Goal: Task Accomplishment & Management: Use online tool/utility

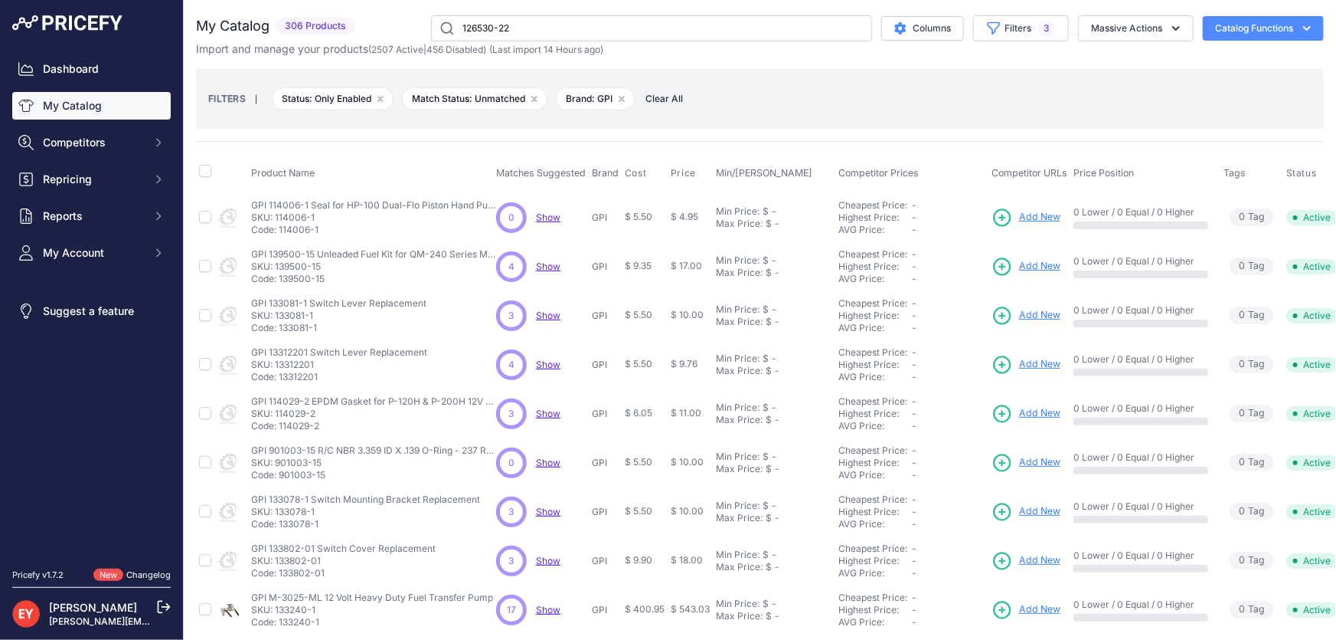
type input "126530-22"
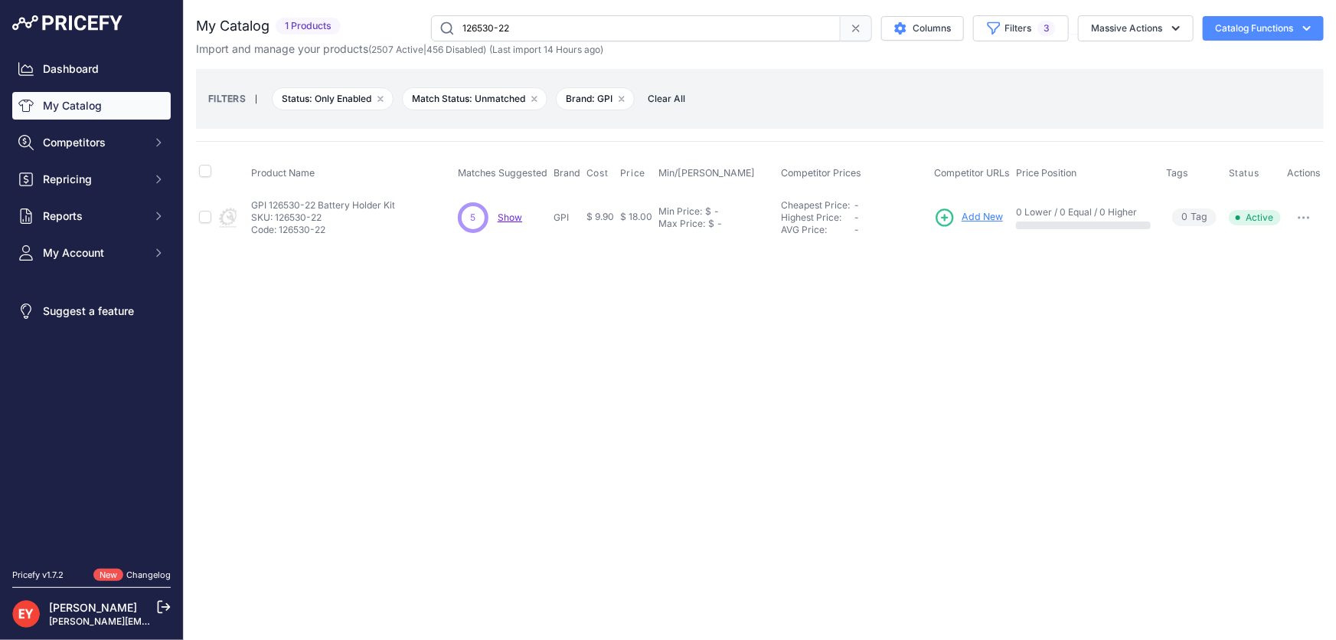
click at [983, 212] on span "Add New" at bounding box center [982, 217] width 41 height 15
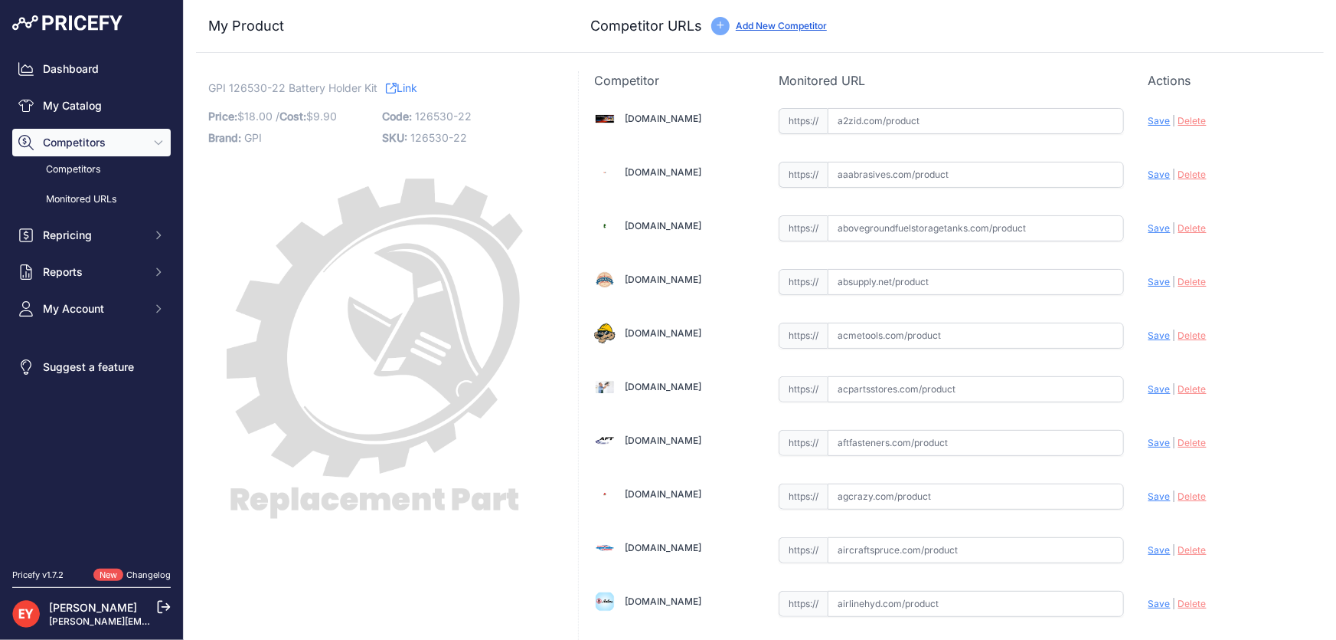
scroll to position [10532, 0]
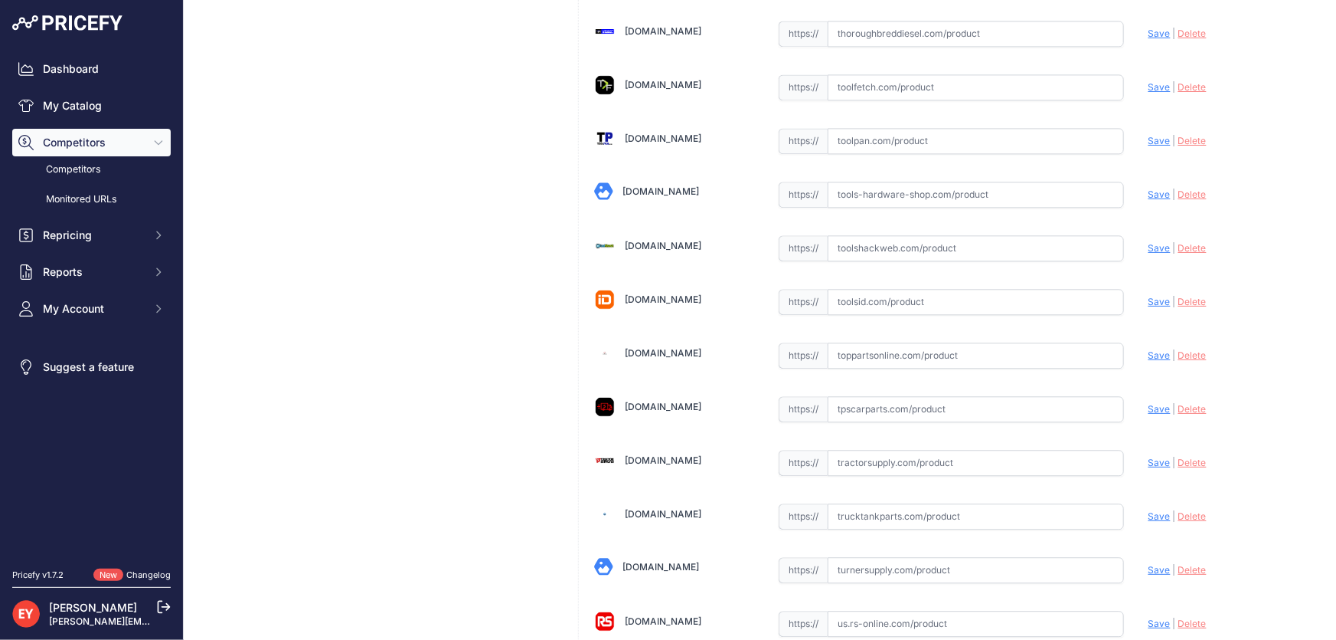
click at [872, 342] on input "text" at bounding box center [976, 355] width 296 height 26
paste input "https://www.toppartsonline.com/product/gpi-126530-22-battery-holder-kit/"
click at [1149, 349] on span "Save" at bounding box center [1160, 354] width 22 height 11
type input "https://www.toppartsonline.com/product/gpi-126530-22-battery-holder-kit/?prirul…"
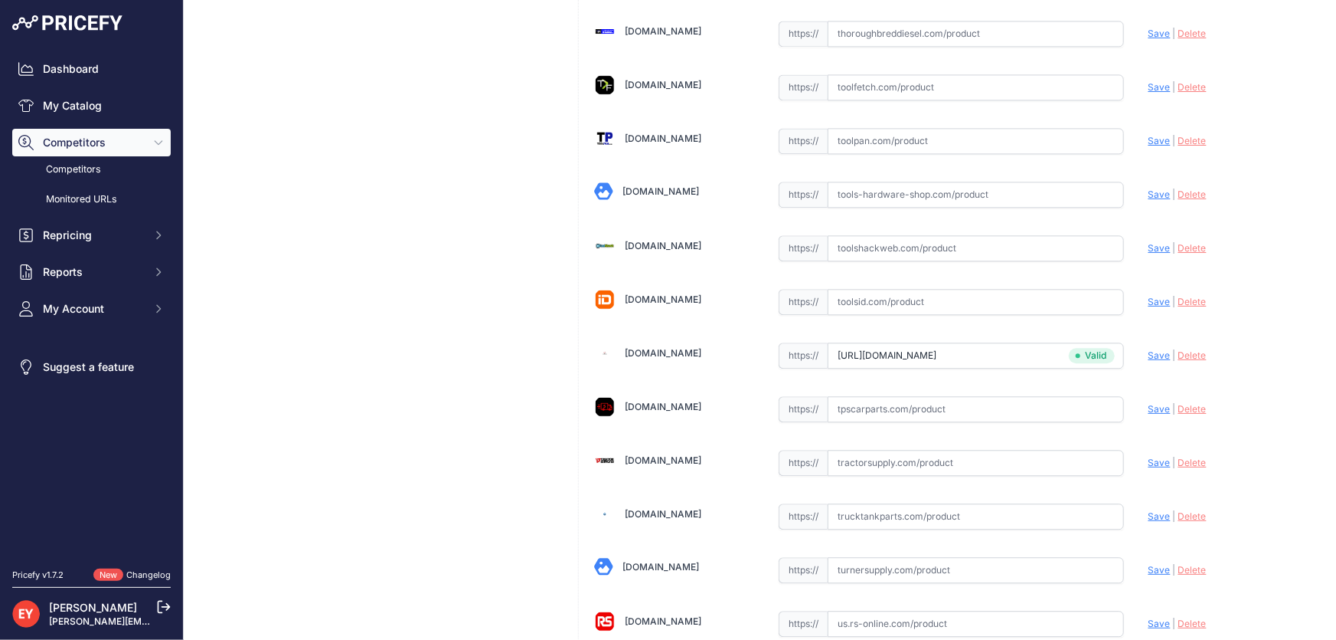
scroll to position [11251, 0]
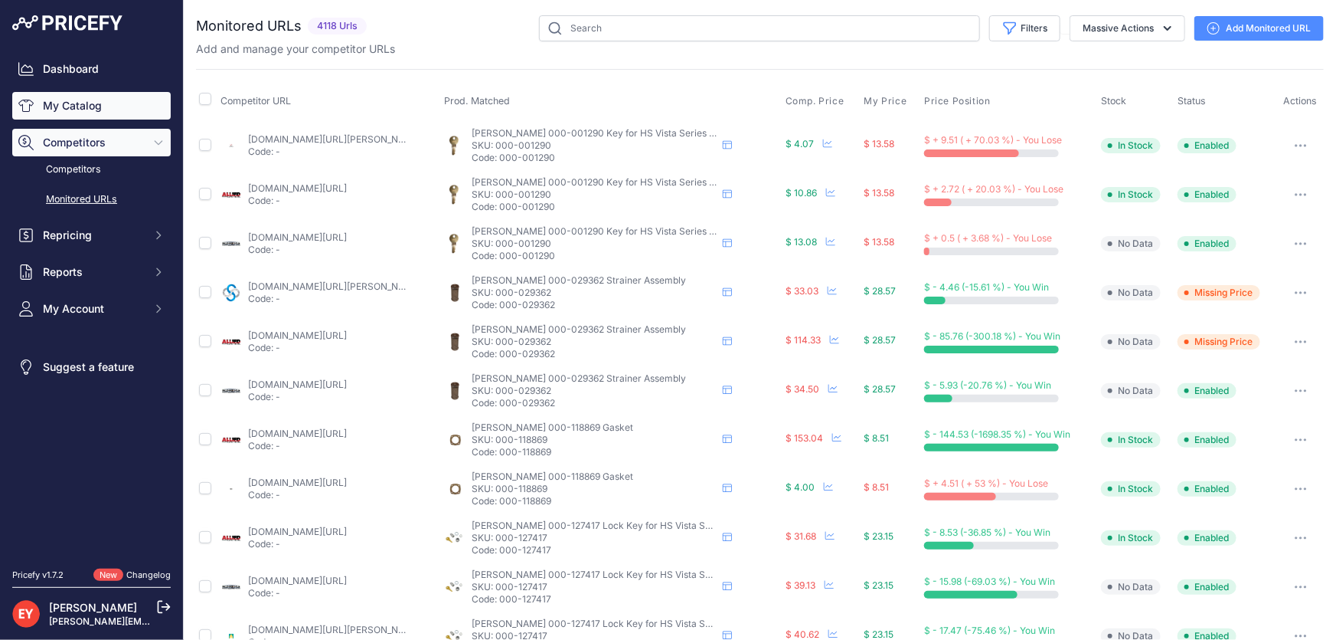
click at [100, 107] on link "My Catalog" at bounding box center [91, 106] width 159 height 28
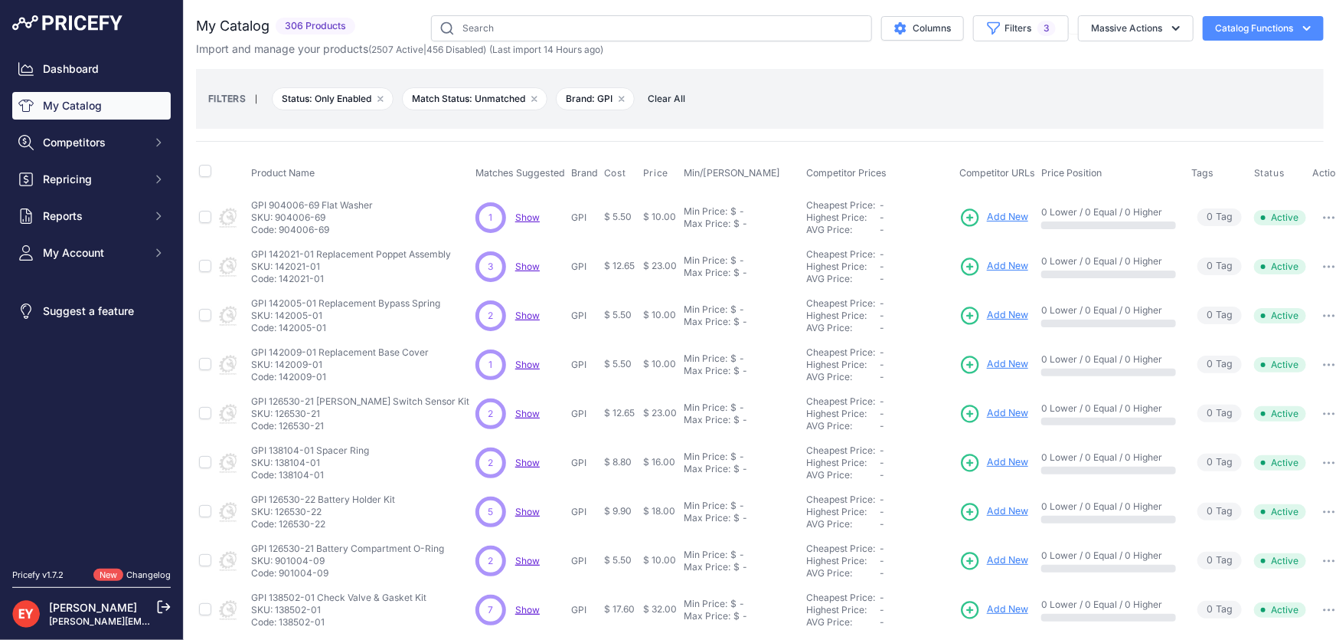
scroll to position [221, 0]
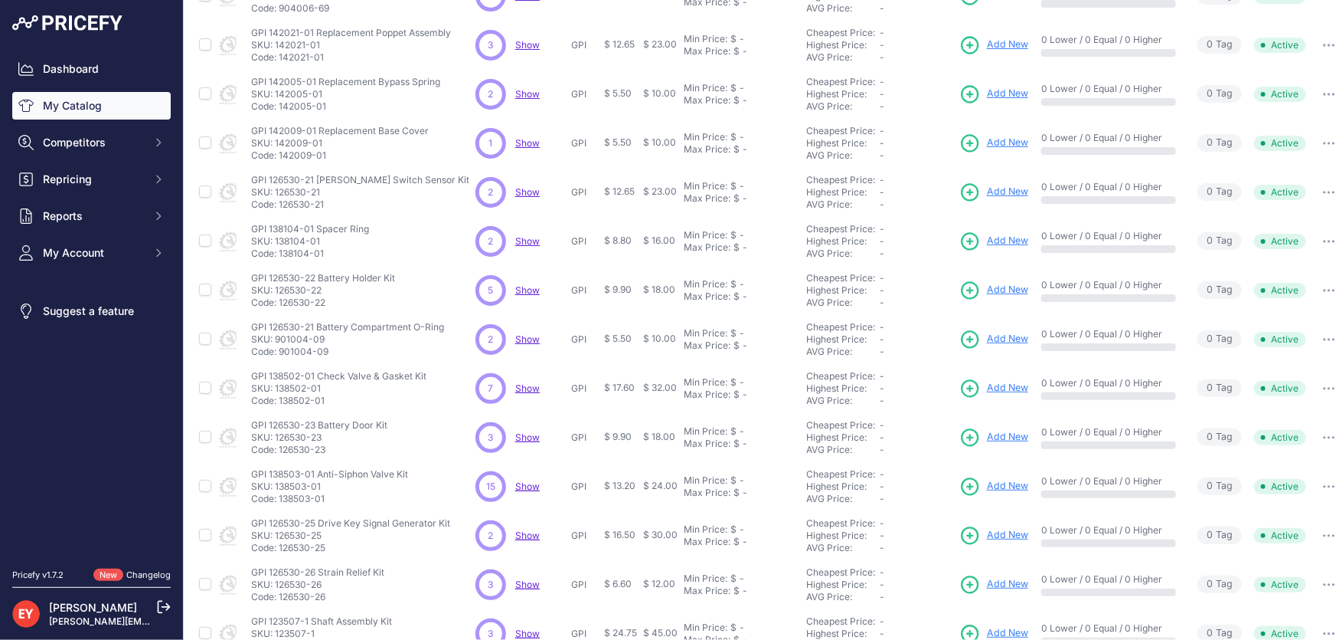
drag, startPoint x: 333, startPoint y: 352, endPoint x: 280, endPoint y: 354, distance: 52.9
click at [280, 354] on p "Code: 901004-09" at bounding box center [347, 351] width 193 height 12
copy p "901004-09"
drag, startPoint x: 331, startPoint y: 404, endPoint x: 280, endPoint y: 405, distance: 50.6
click at [280, 405] on td "GPI 138502-01 Check Valve & Gasket Kit GPI 138502-01 Check Valve & Gasket Kit S…" at bounding box center [360, 388] width 224 height 49
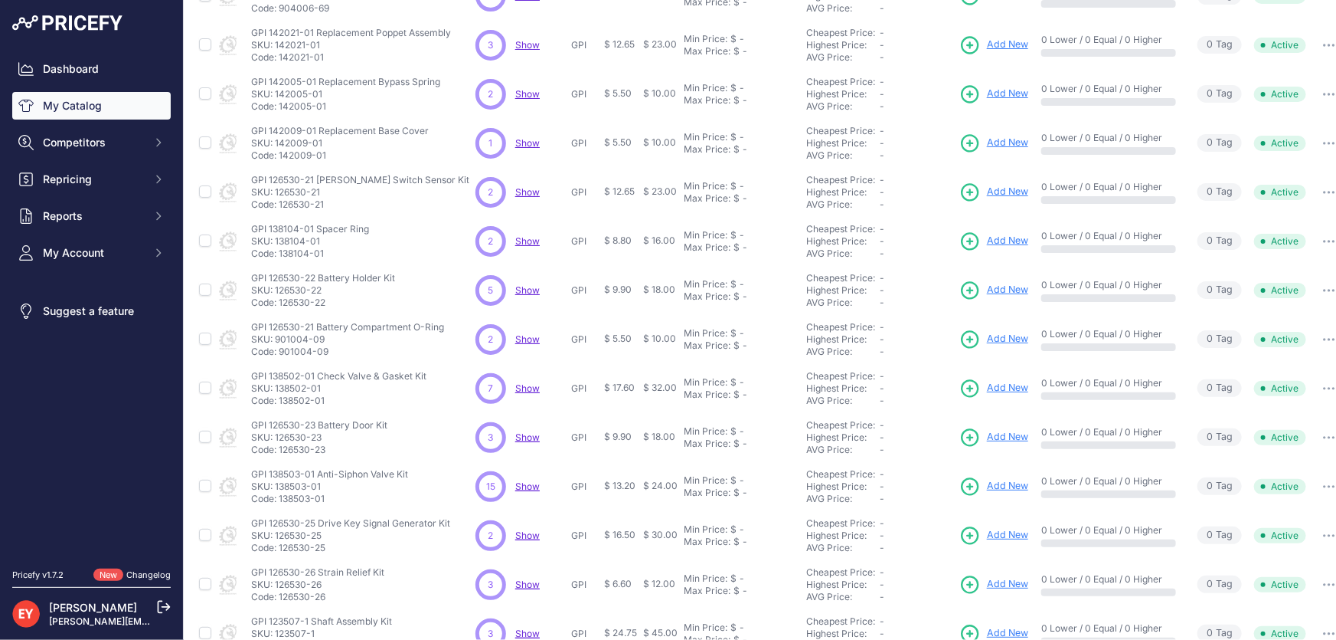
copy p "138502-01"
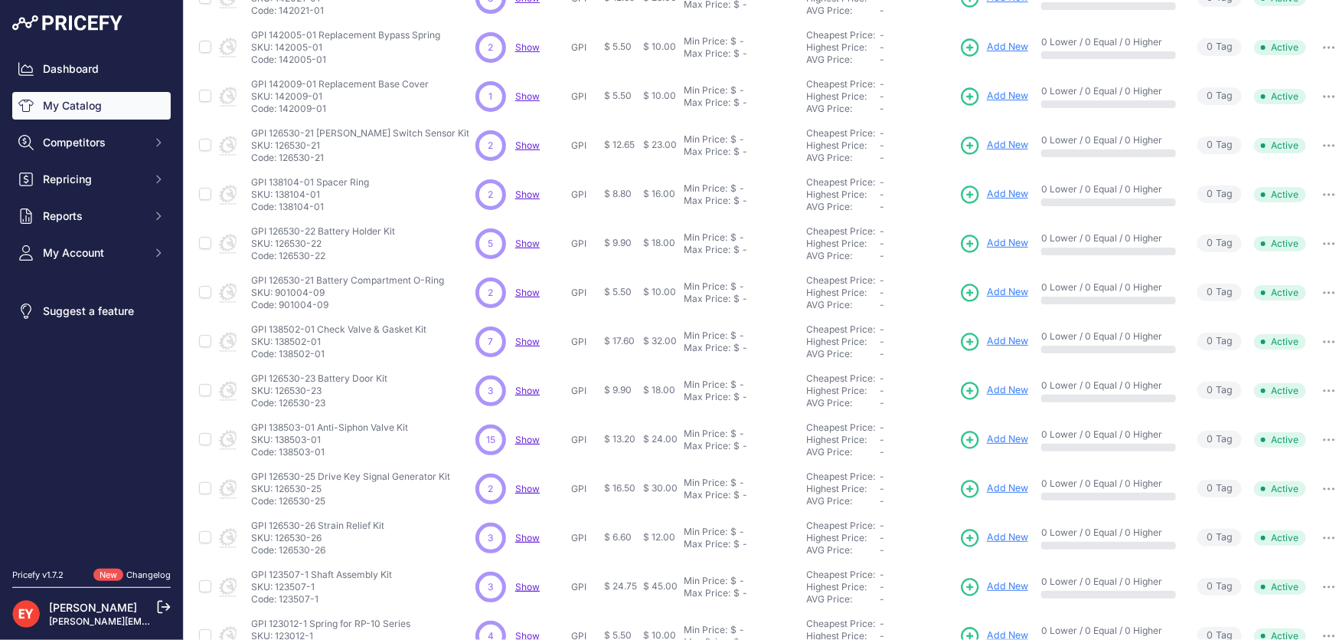
scroll to position [360, 0]
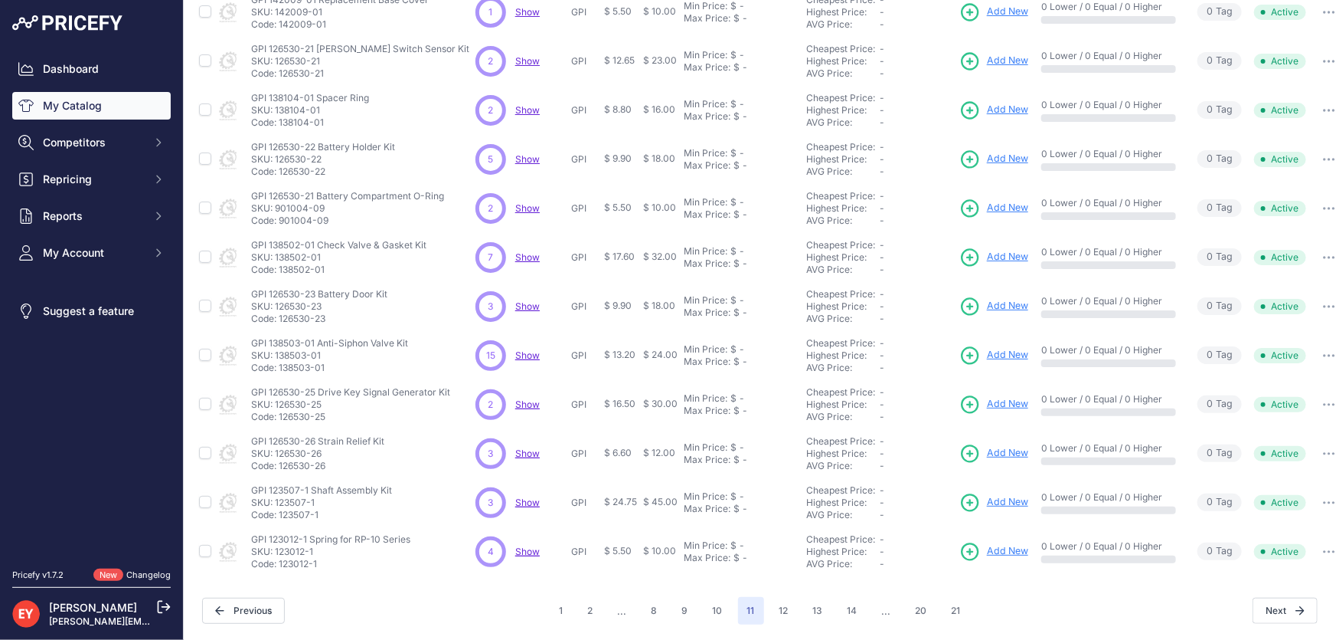
drag, startPoint x: 332, startPoint y: 309, endPoint x: 280, endPoint y: 309, distance: 51.3
click at [280, 312] on p "Code: 126530-23" at bounding box center [319, 318] width 136 height 12
copy p "126530-23"
drag, startPoint x: 330, startPoint y: 356, endPoint x: 280, endPoint y: 361, distance: 50.0
click at [280, 361] on p "Code: 138503-01" at bounding box center [329, 367] width 157 height 12
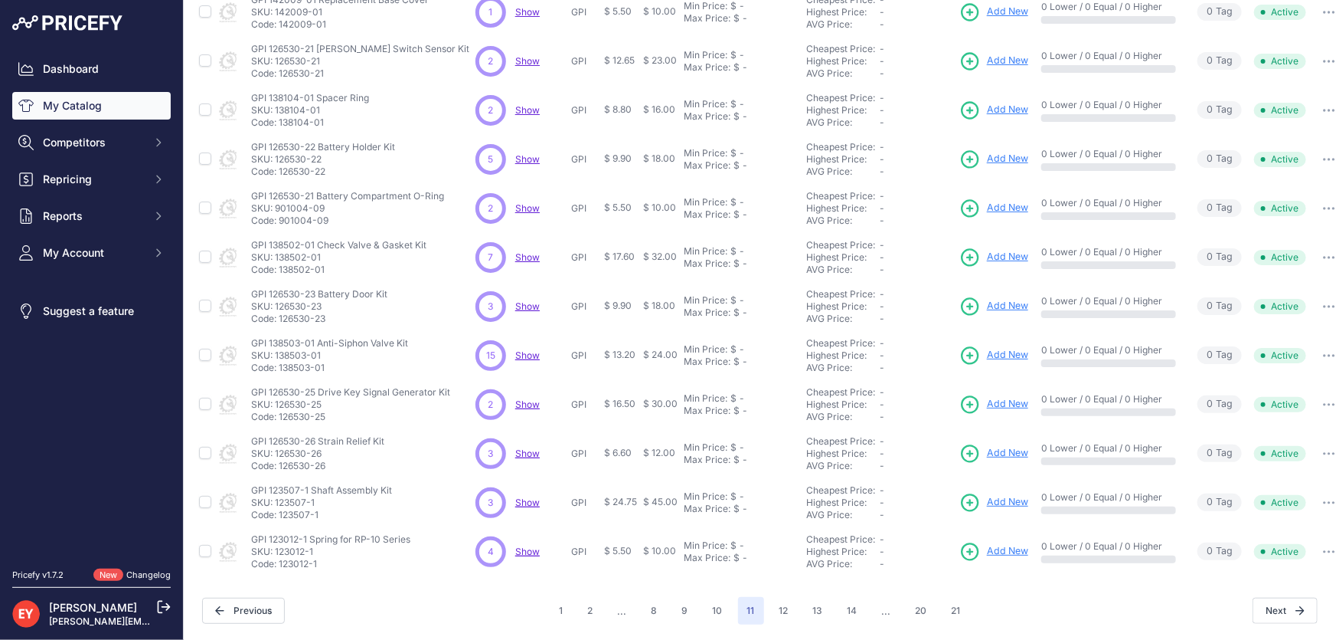
copy p "138503-01"
drag, startPoint x: 333, startPoint y: 407, endPoint x: 291, endPoint y: 404, distance: 42.2
click at [278, 414] on td "GPI 126530-25 Drive Key Signal Generator Kit GPI 126530-25 Drive Key Signal Gen…" at bounding box center [360, 404] width 224 height 49
copy p "126530-25"
drag, startPoint x: 333, startPoint y: 454, endPoint x: 281, endPoint y: 456, distance: 52.1
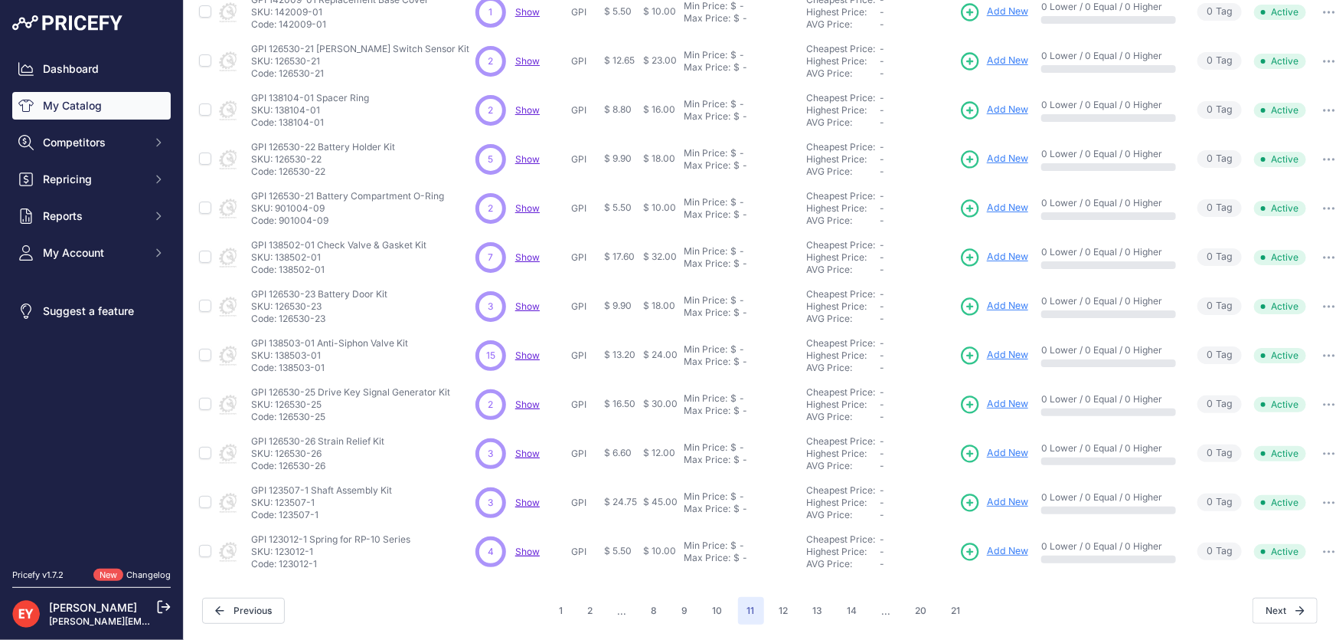
click at [281, 460] on p "Code: 126530-26" at bounding box center [317, 466] width 133 height 12
copy p "126530-26"
drag, startPoint x: 328, startPoint y: 505, endPoint x: 280, endPoint y: 507, distance: 48.3
click at [280, 509] on p "Code: 123507-1" at bounding box center [321, 515] width 141 height 12
copy p "123507-1"
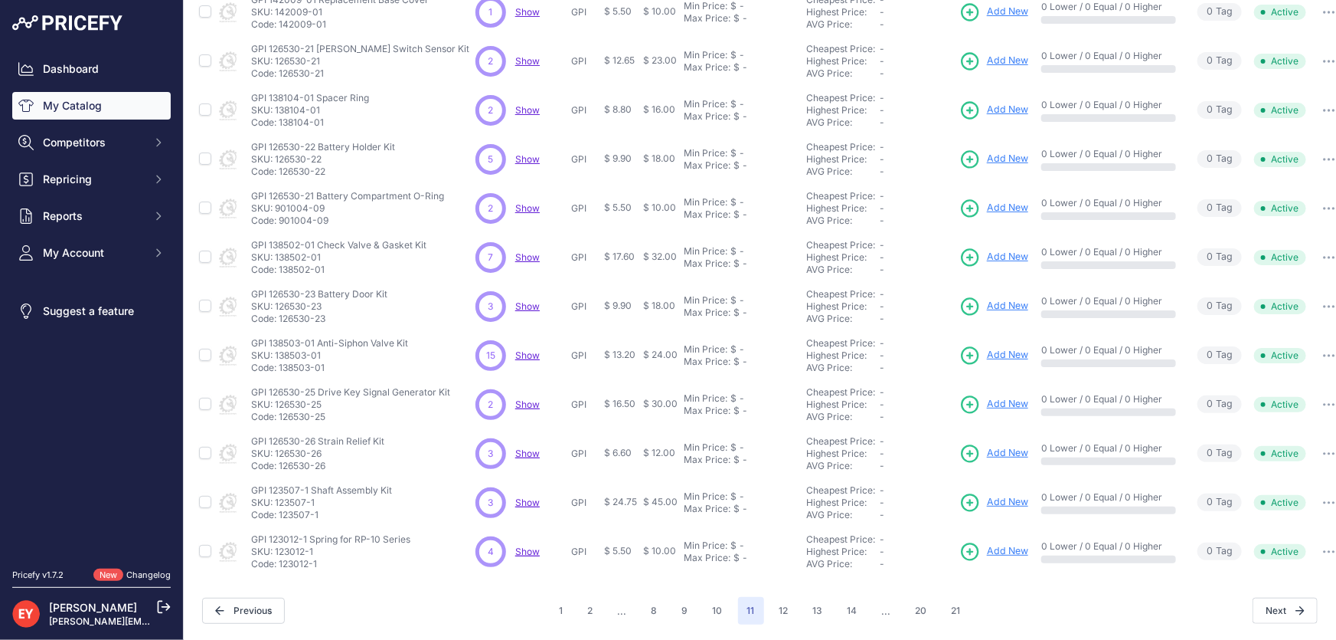
drag, startPoint x: 319, startPoint y: 551, endPoint x: 280, endPoint y: 551, distance: 38.3
click at [280, 558] on p "Code: 123012-1" at bounding box center [330, 564] width 159 height 12
copy p "123012-1"
drag, startPoint x: 774, startPoint y: 595, endPoint x: 785, endPoint y: 587, distance: 13.2
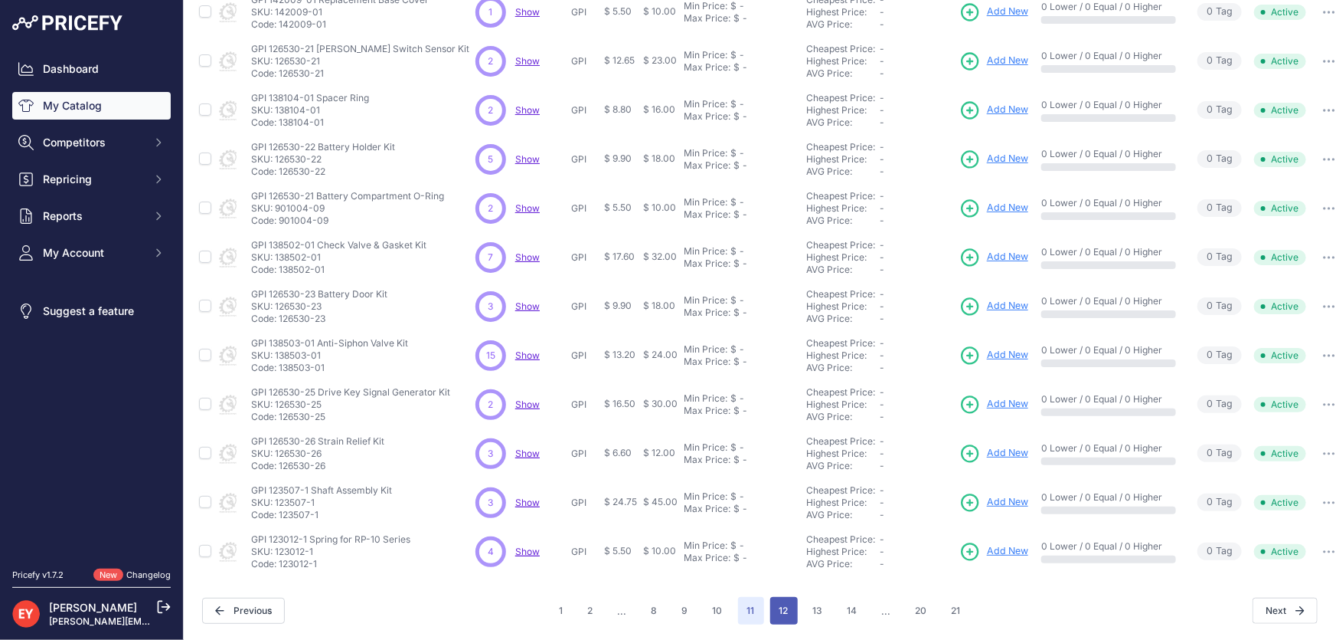
click at [774, 597] on button "12" at bounding box center [784, 611] width 28 height 28
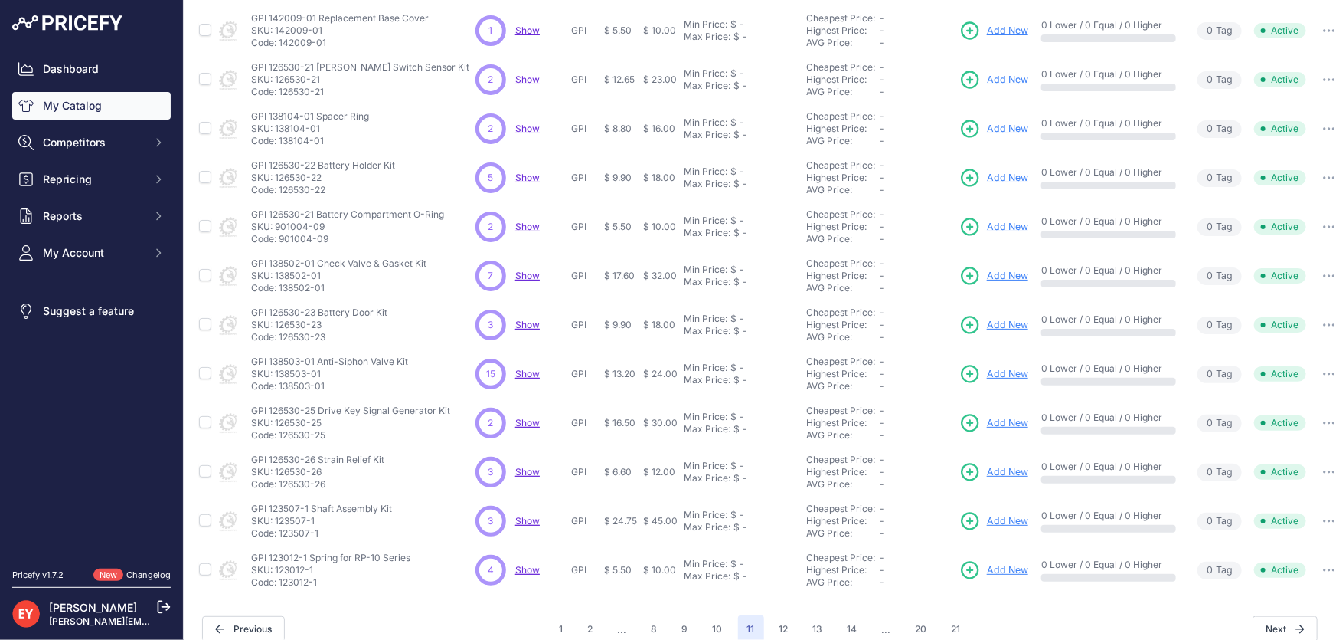
scroll to position [387, 0]
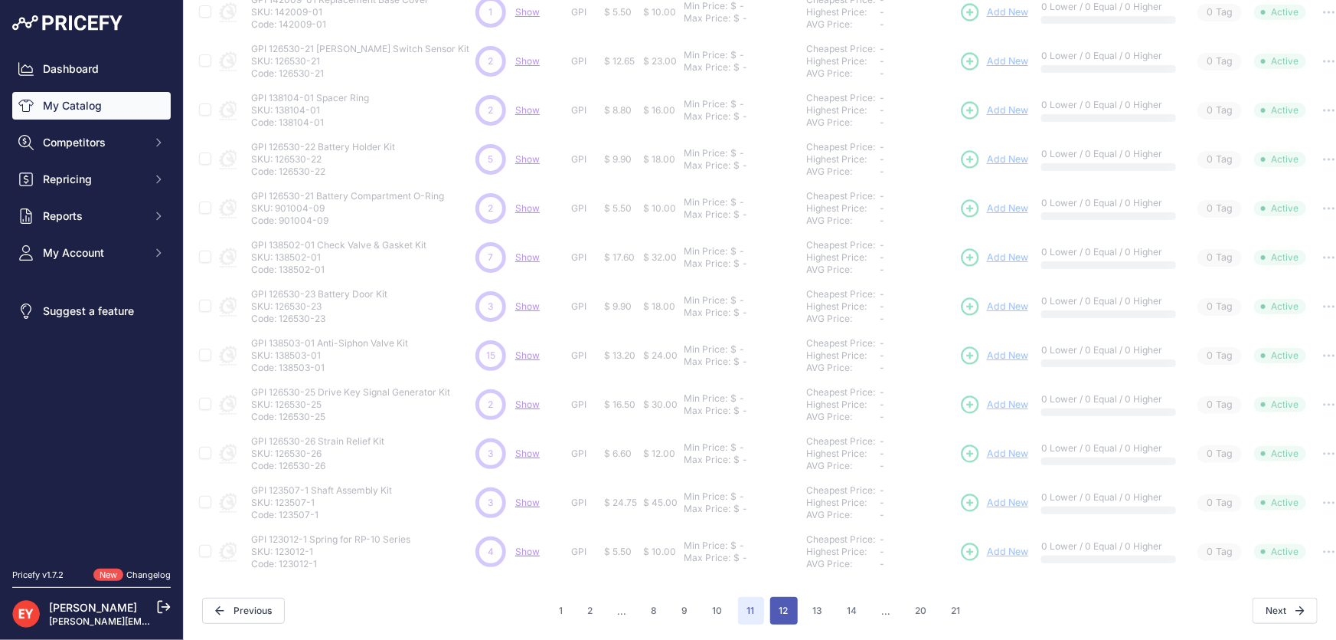
click at [782, 597] on button "12" at bounding box center [784, 611] width 28 height 28
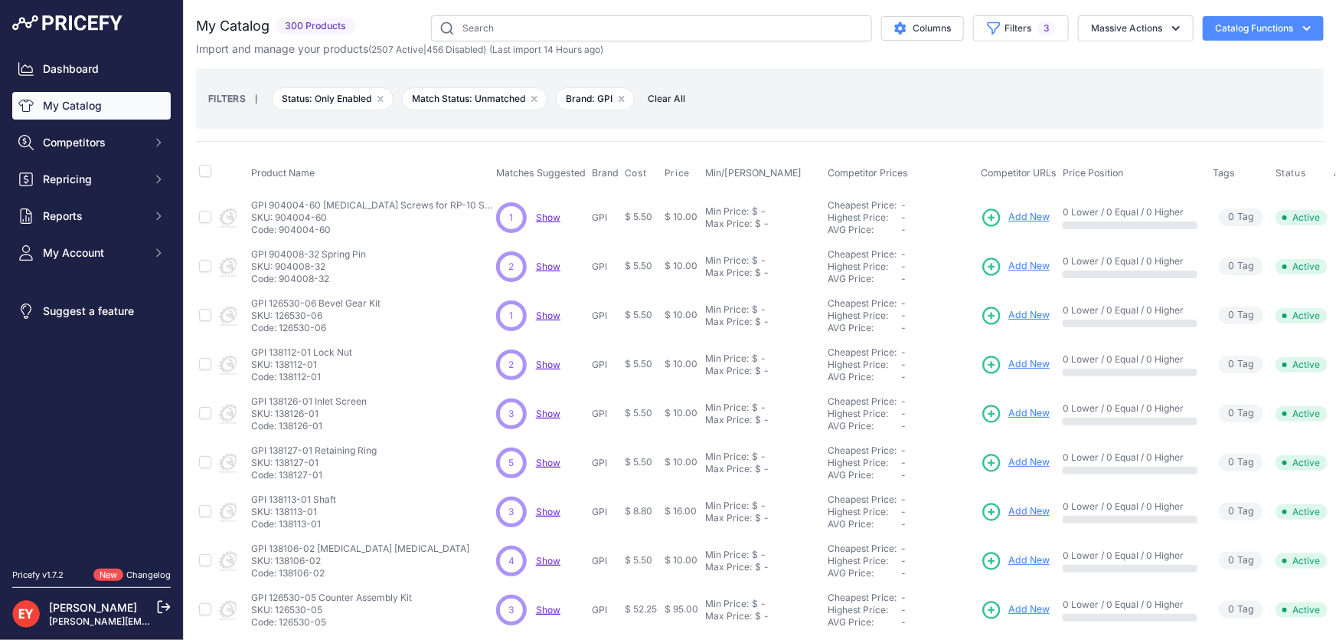
drag, startPoint x: 334, startPoint y: 230, endPoint x: 280, endPoint y: 234, distance: 53.8
click at [280, 234] on td "GPI 904004-60 Retainer Screws for RP-10 Series GPI 904004-60 Retainer Screws fo…" at bounding box center [370, 217] width 245 height 50
copy p "904004-60"
click at [341, 149] on div "Product Name Matches Suggested Brand Cost" at bounding box center [760, 534] width 1128 height 787
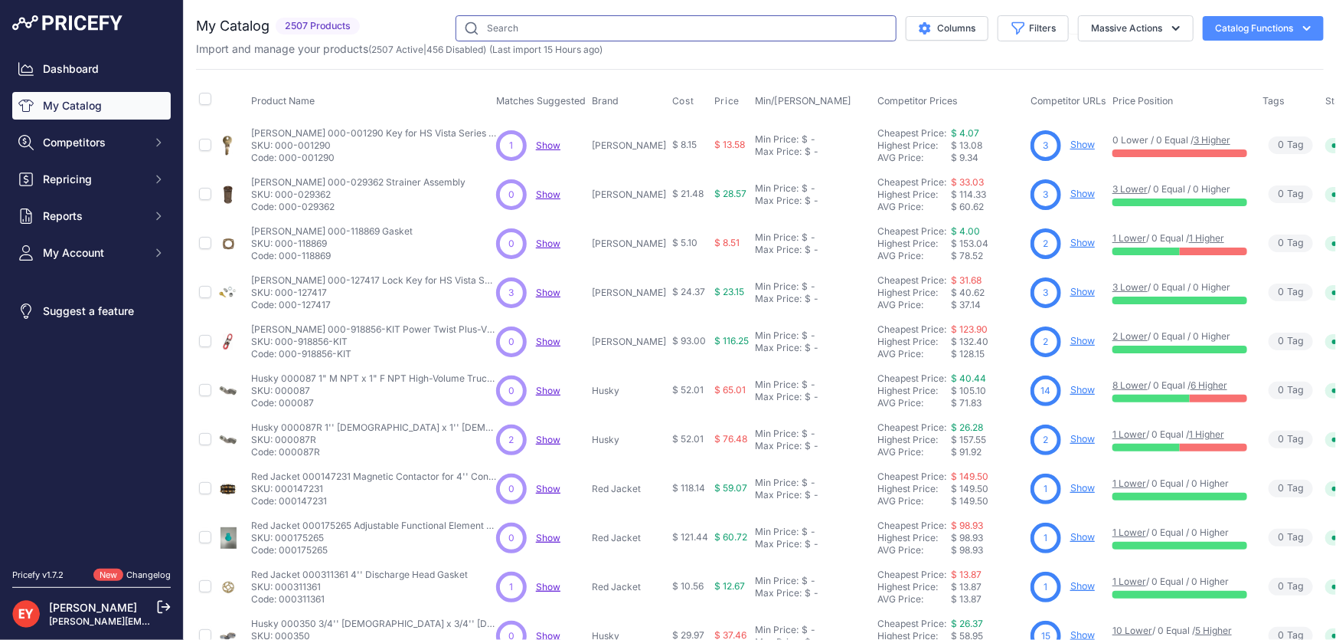
click at [505, 36] on input "text" at bounding box center [676, 28] width 441 height 26
paste input "138502-01"
type input "138502-01"
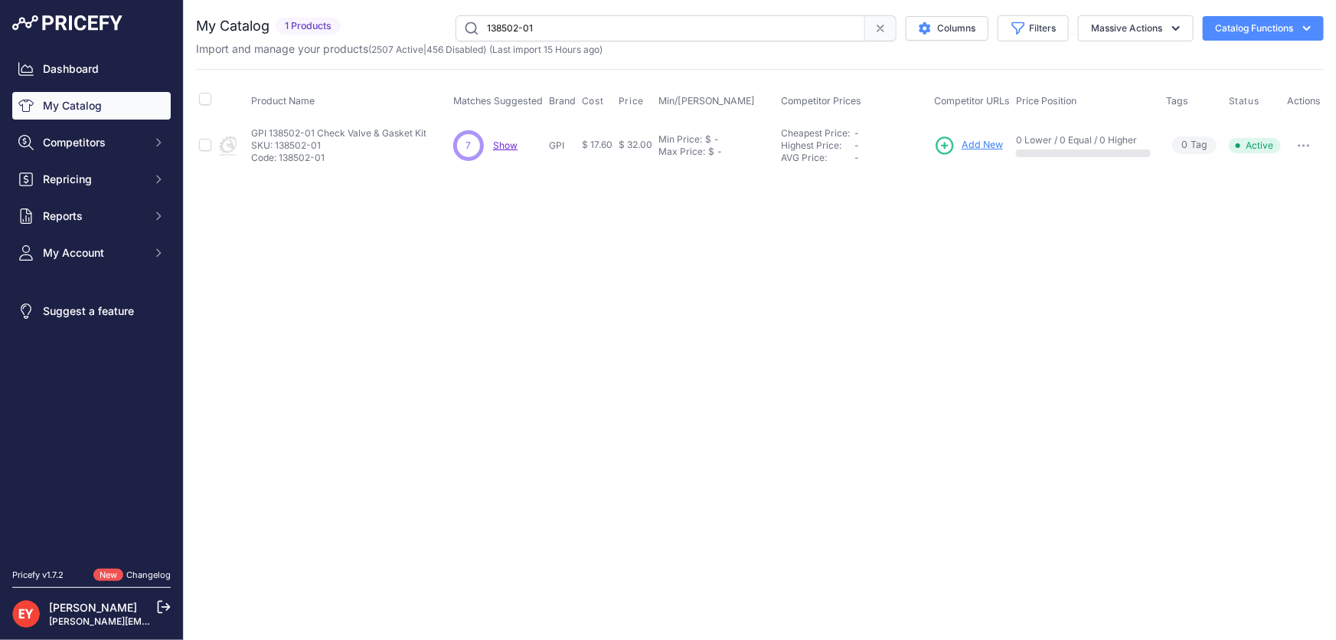
click at [972, 138] on span "Add New" at bounding box center [982, 145] width 41 height 15
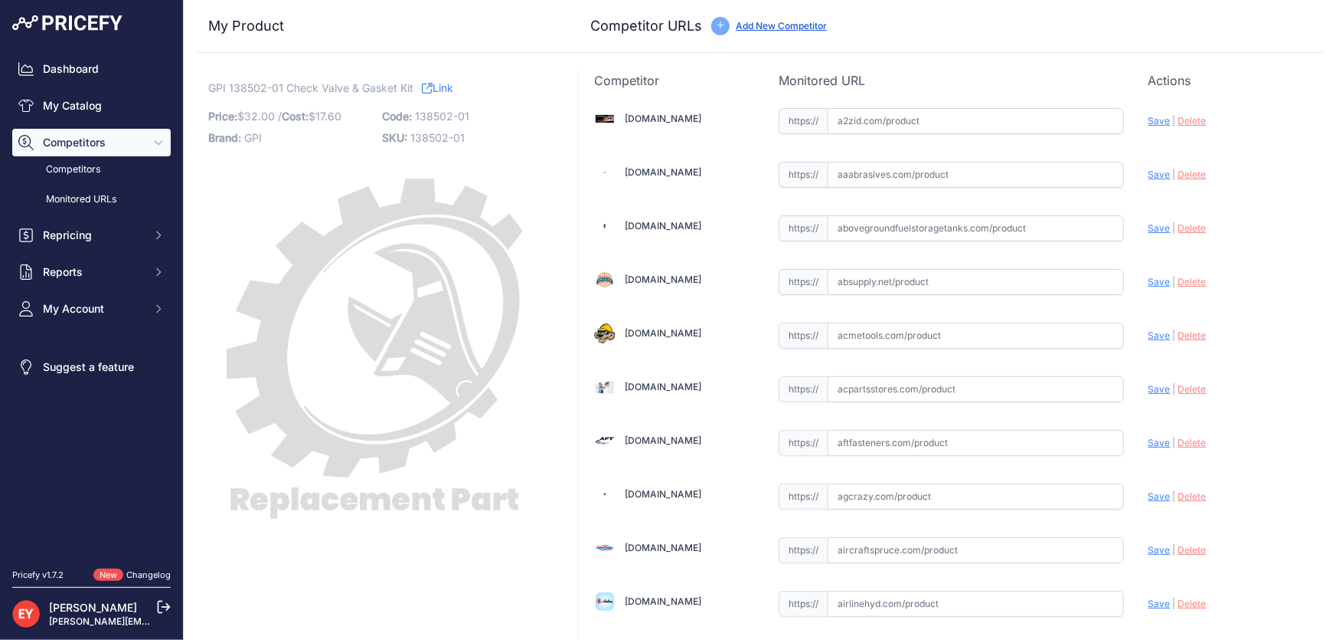
scroll to position [10532, 0]
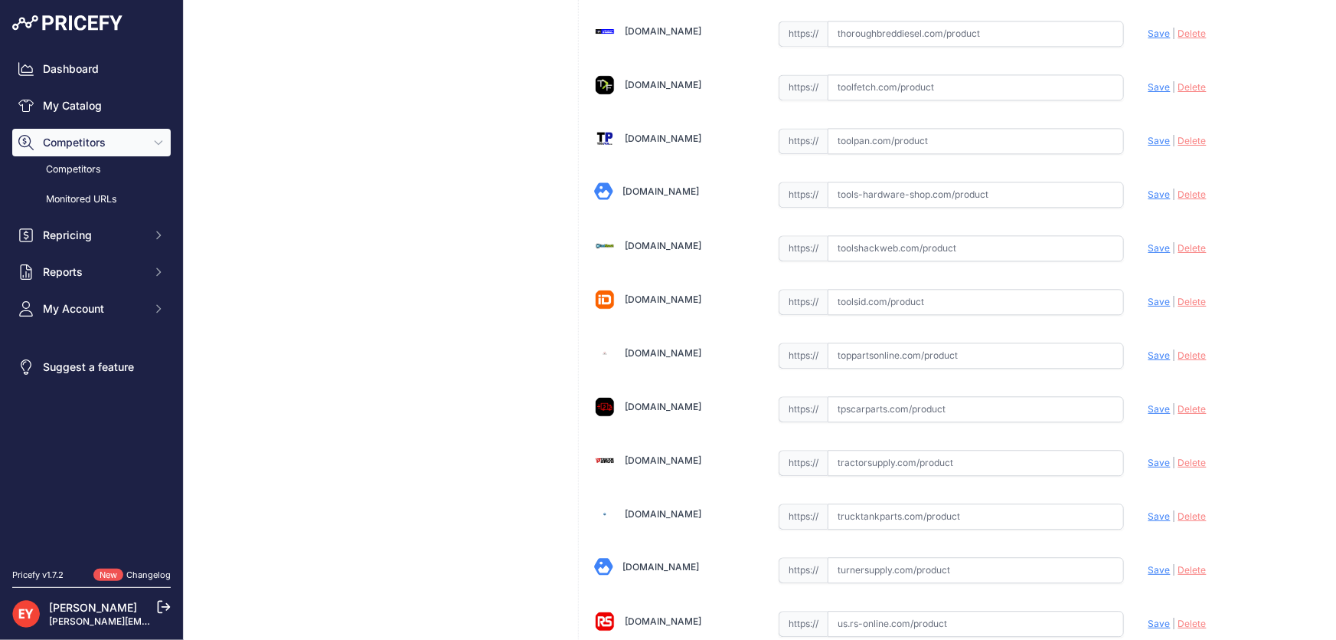
click at [910, 342] on input "text" at bounding box center [976, 355] width 296 height 26
paste input "https://www.toppartsonline.com/product/gpi-138502-01-check-valve-gasket-kit/"
click at [1151, 349] on span "Save" at bounding box center [1160, 354] width 22 height 11
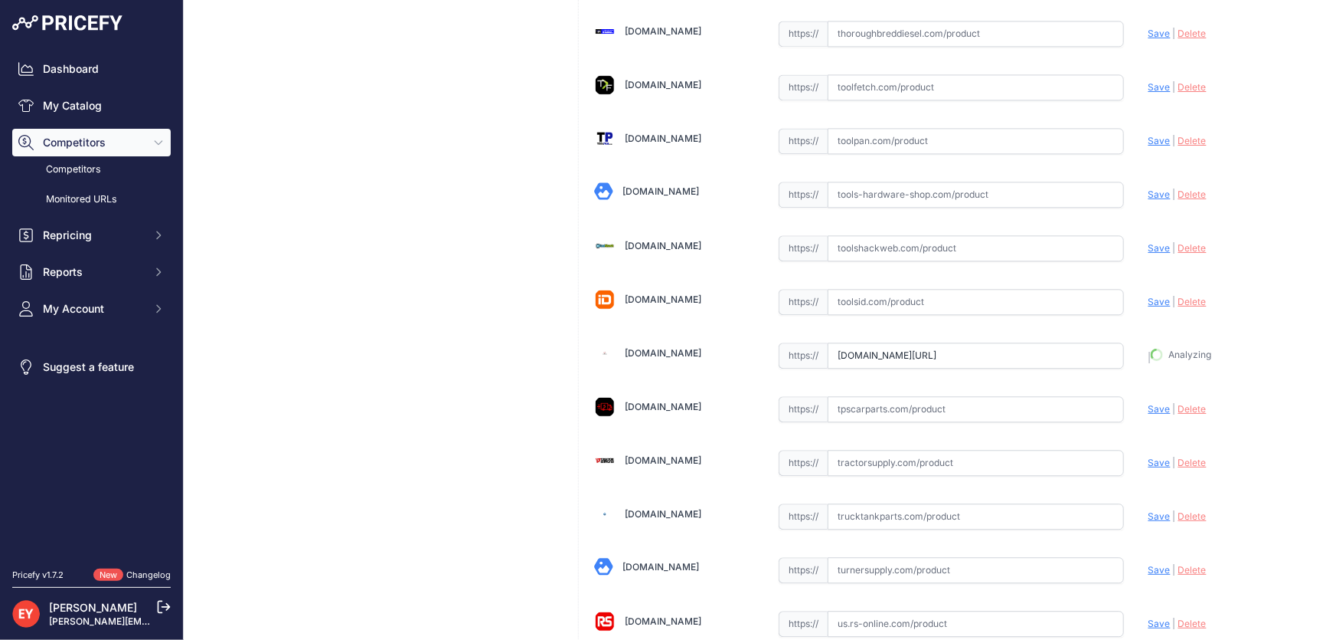
type input "https://www.toppartsonline.com/product/gpi-138502-01-check-valve-gasket-kit/?pr…"
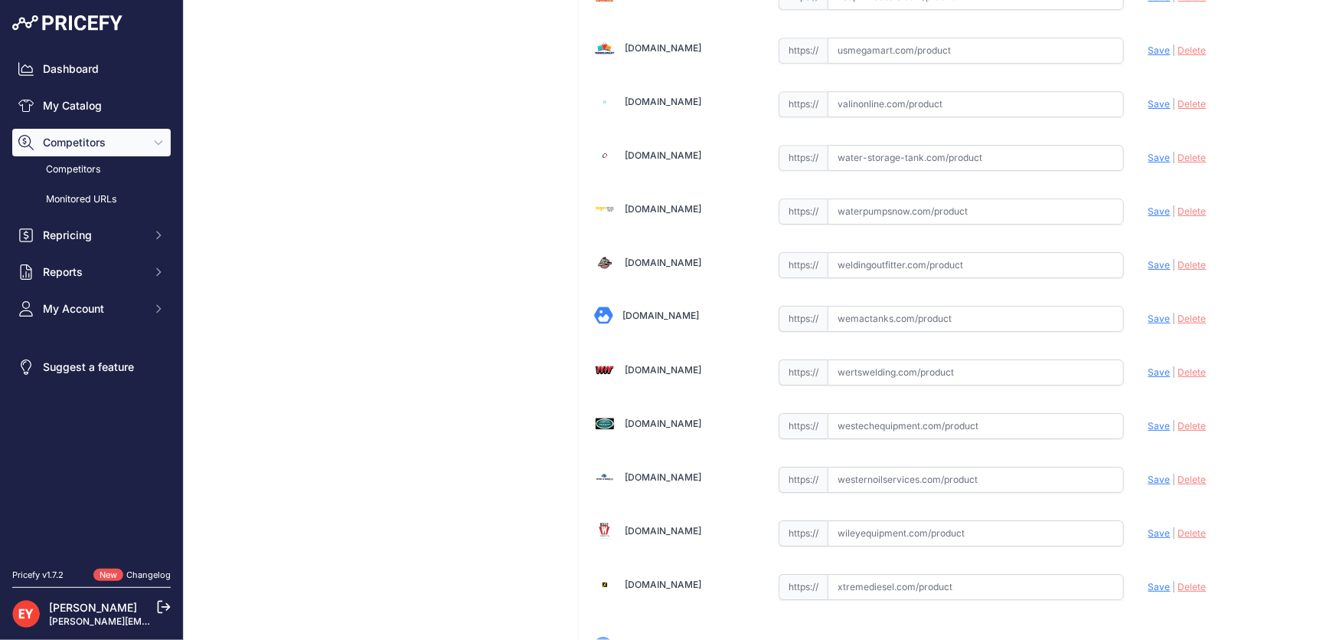
scroll to position [11251, 0]
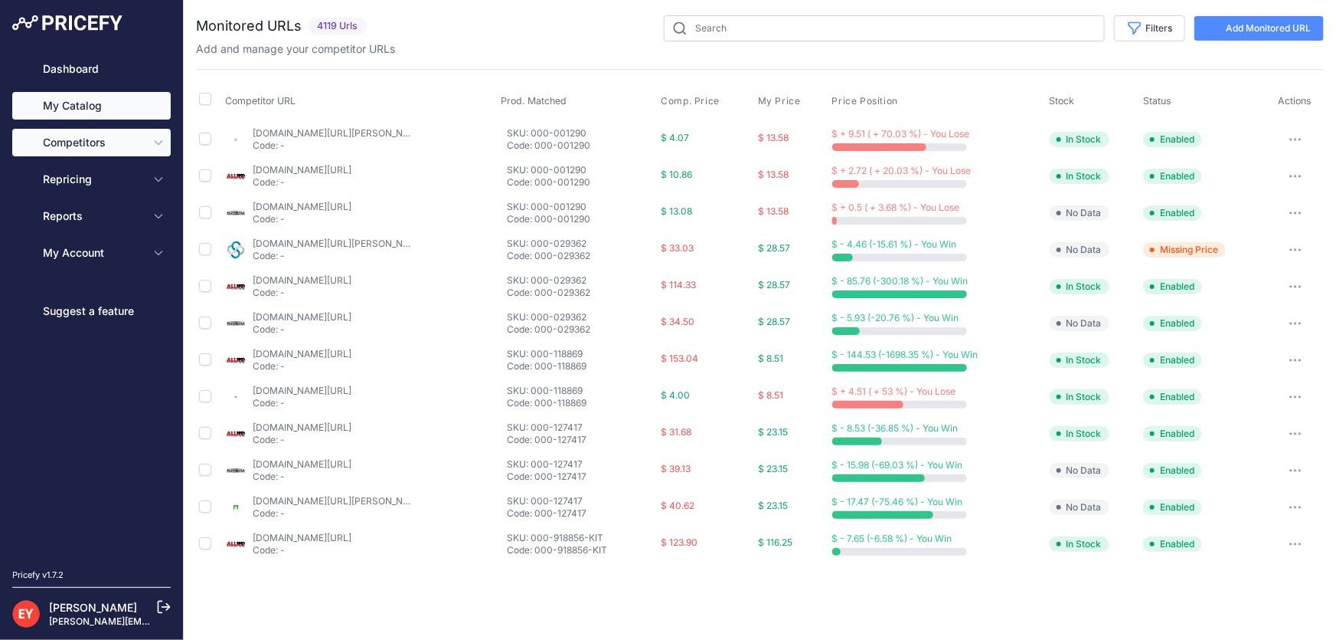
click at [96, 105] on link "My Catalog" at bounding box center [91, 106] width 159 height 28
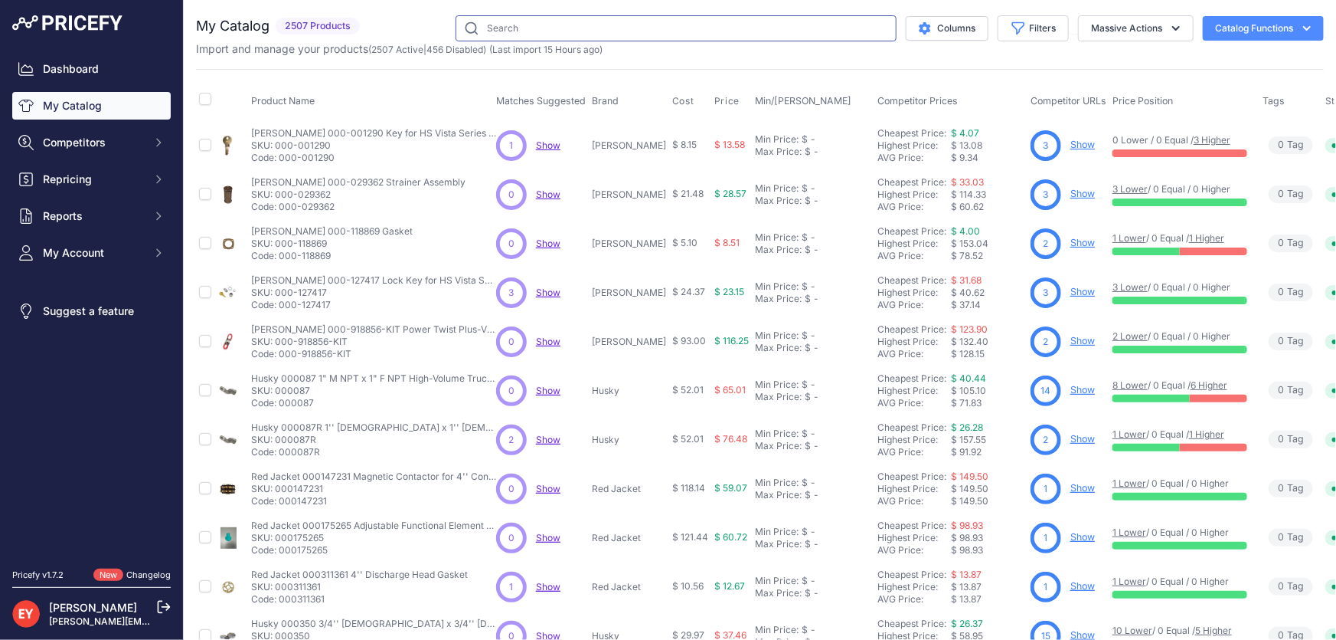
click at [498, 31] on input "text" at bounding box center [676, 28] width 441 height 26
paste input "126530-23"
type input "126530-23"
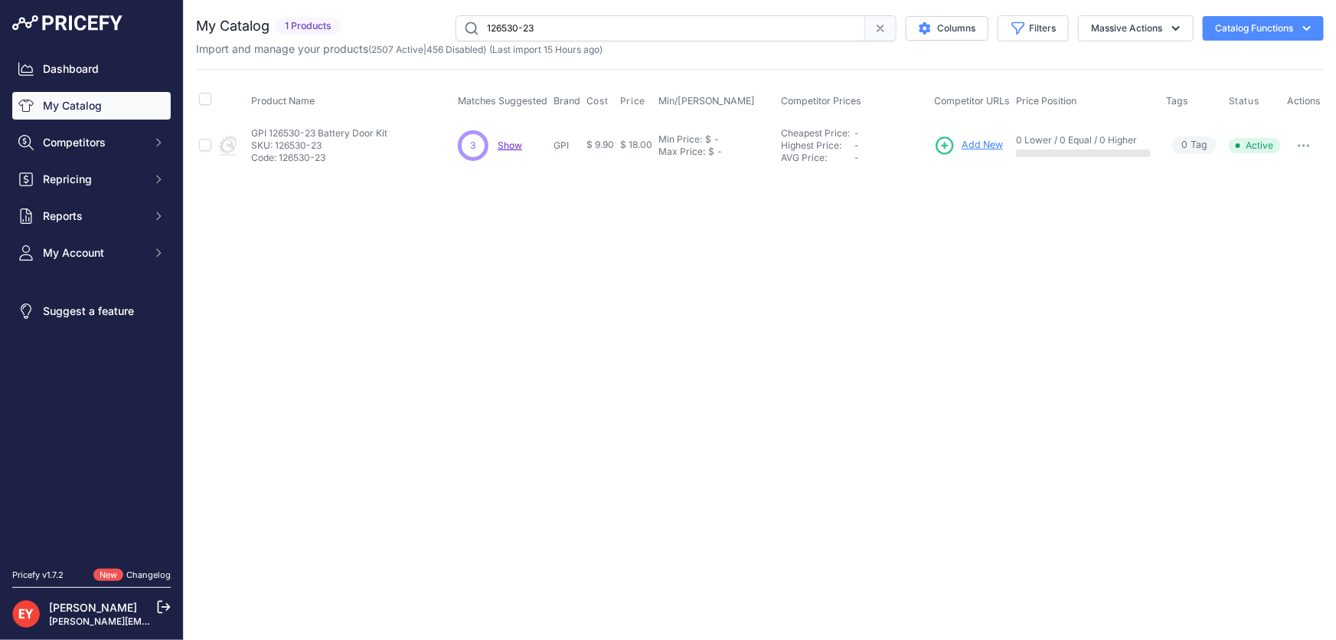
click at [980, 142] on span "Add New" at bounding box center [982, 145] width 41 height 15
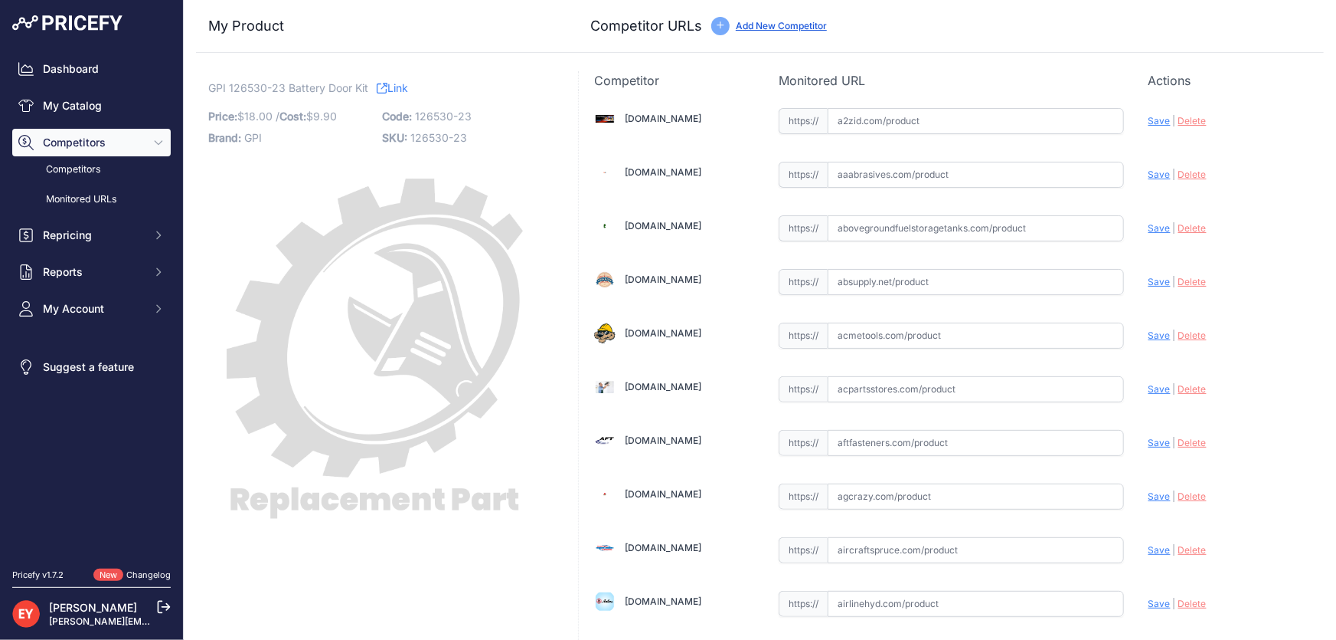
scroll to position [1402, 0]
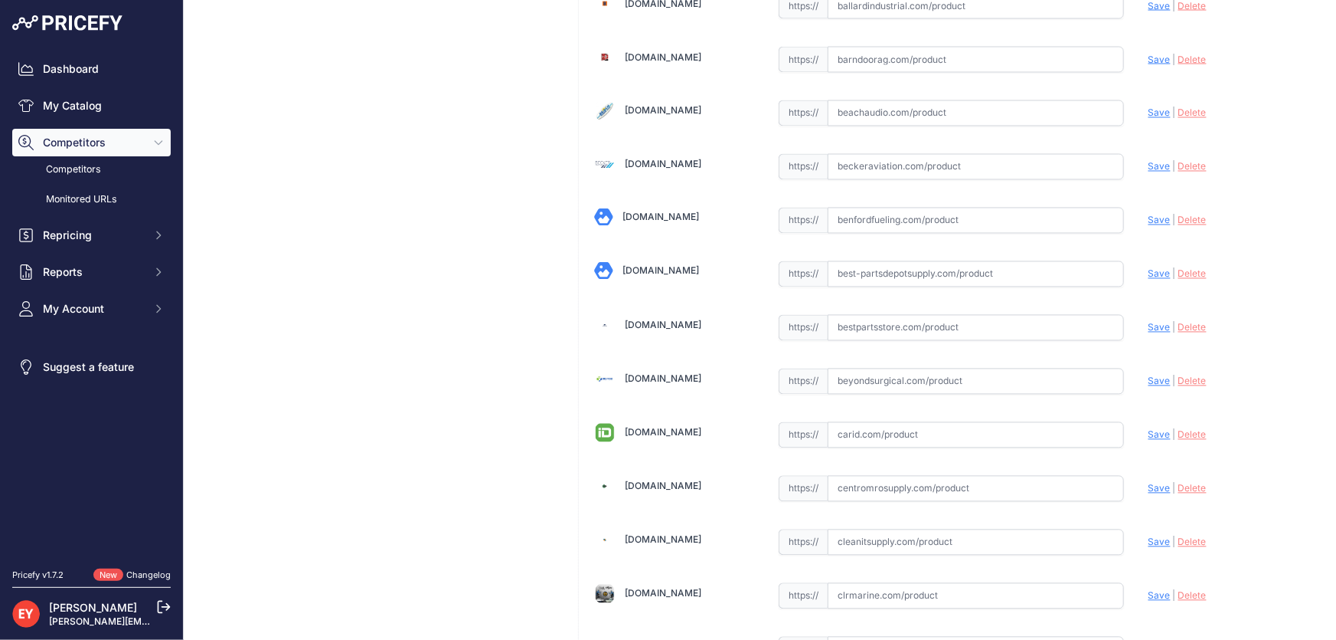
click at [856, 323] on input "text" at bounding box center [976, 328] width 296 height 26
paste input "https://www.bestpartsstore.com/product/gpi-126530-23-battery-door-kit/"
click at [1149, 322] on span "Save" at bounding box center [1160, 327] width 22 height 11
type input "https://www.bestpartsstore.com/product/gpi-126530-23-battery-door-kit/?prirule_…"
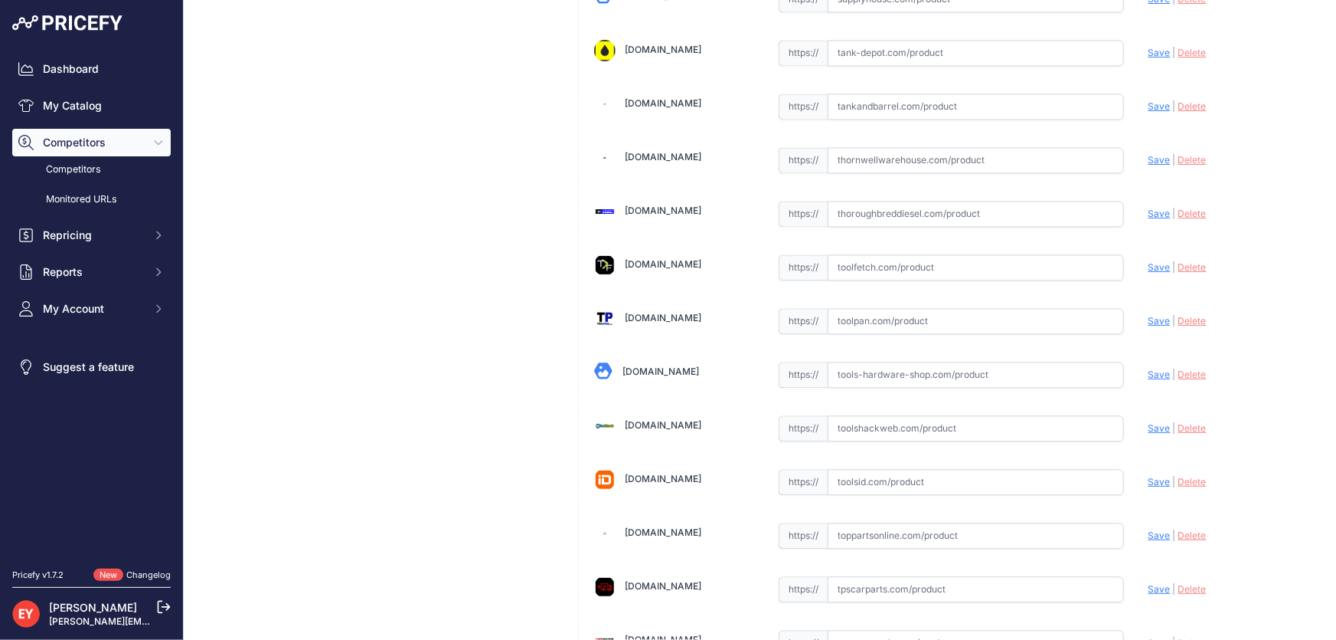
scroll to position [11287, 0]
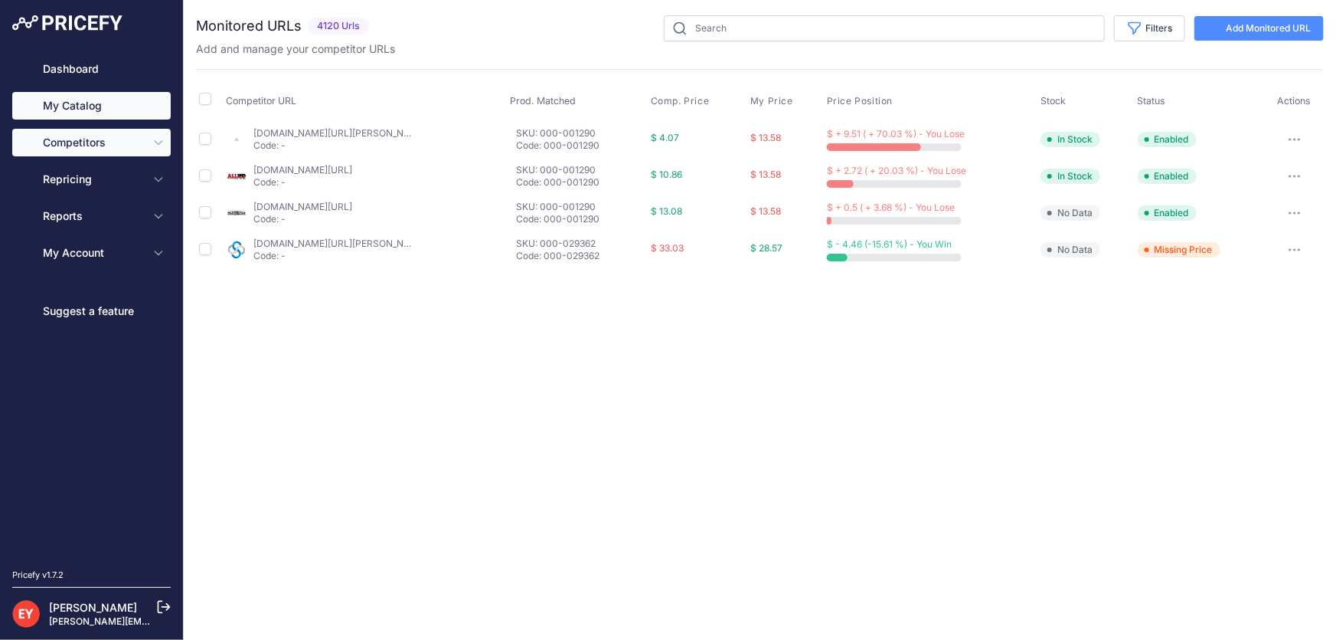
click at [116, 108] on link "My Catalog" at bounding box center [91, 106] width 159 height 28
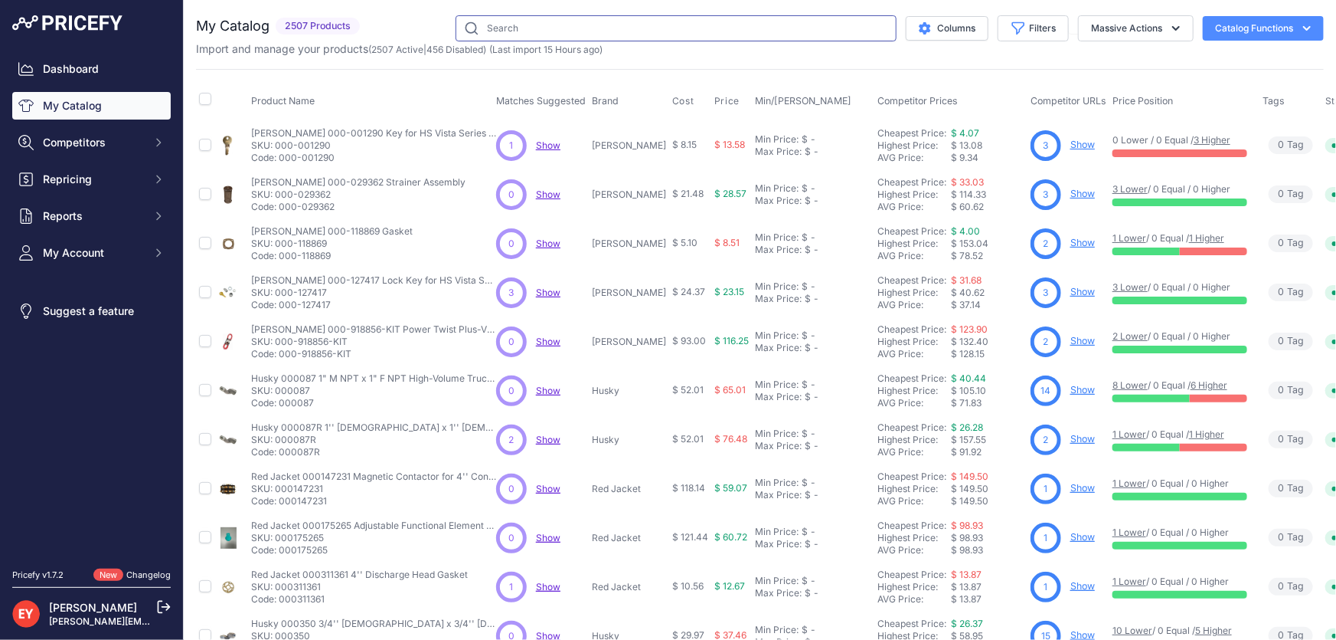
click at [559, 28] on input "text" at bounding box center [676, 28] width 441 height 26
paste input "126530-26"
type input "126530-26"
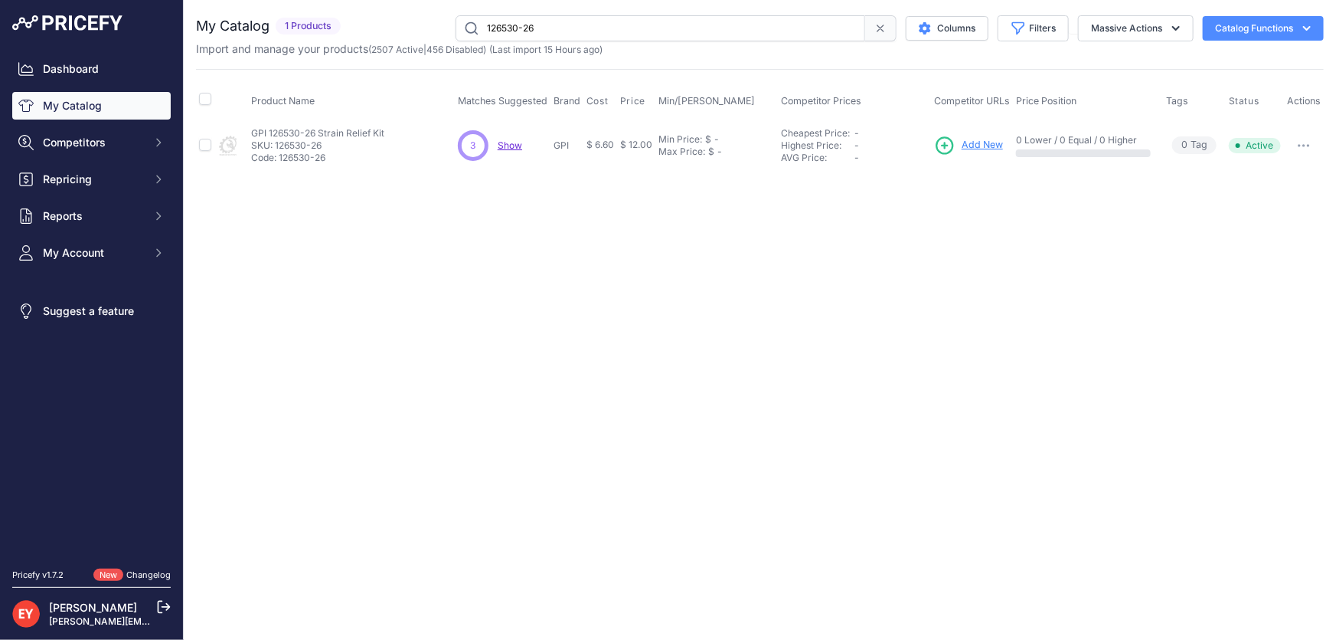
click at [972, 148] on span "Add New" at bounding box center [982, 145] width 41 height 15
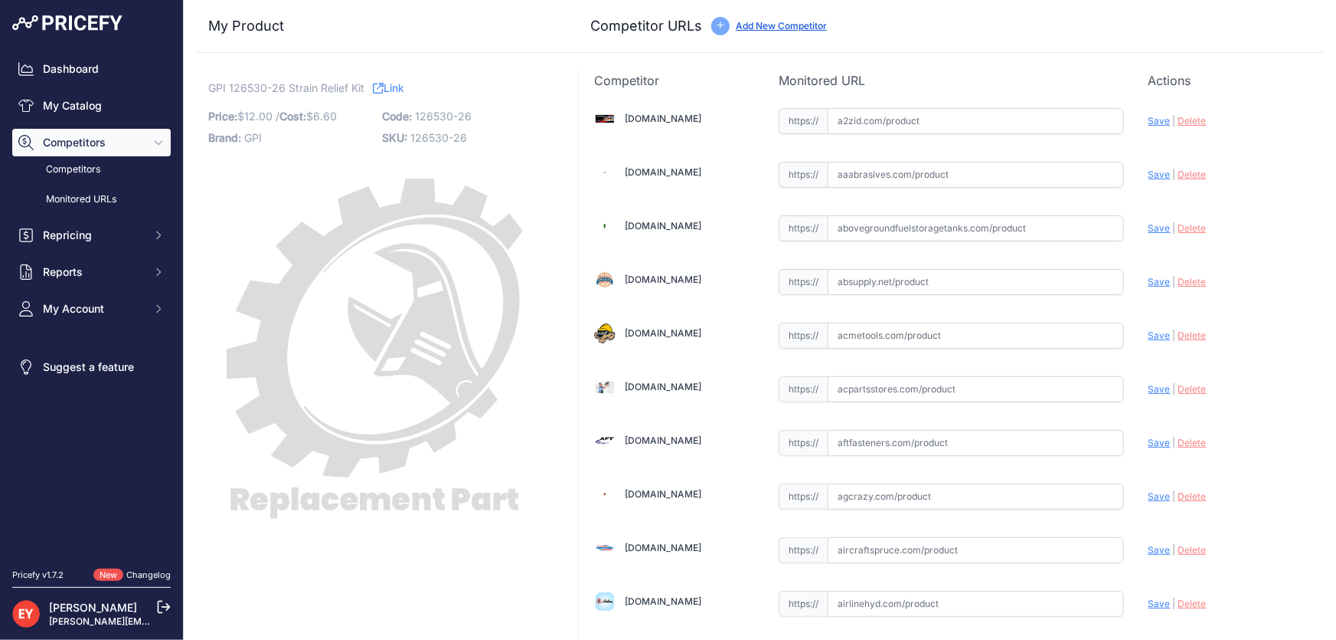
scroll to position [10532, 0]
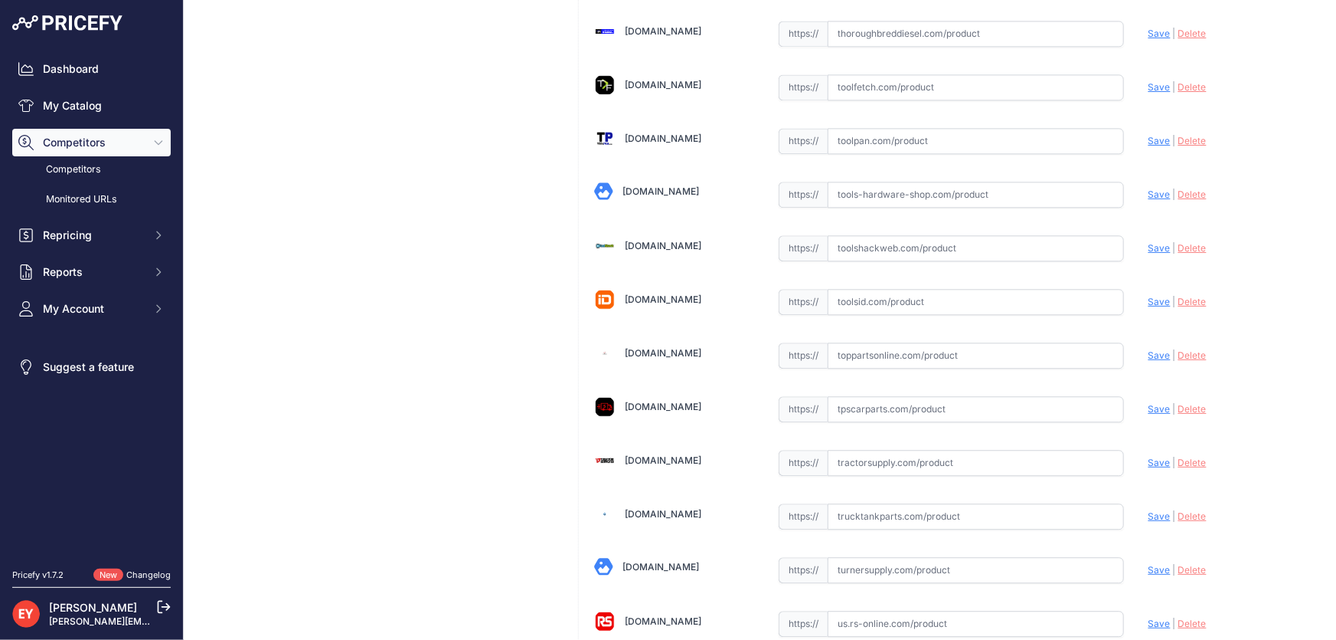
click at [875, 342] on input "text" at bounding box center [976, 355] width 296 height 26
paste input "https://www.toppartsonline.com/product/gpi-126530-26-strain-relief-kit/"
click at [1149, 349] on span "Save" at bounding box center [1160, 354] width 22 height 11
type input "https://www.toppartsonline.com/product/gpi-126530-26-strain-relief-kit/?prirule…"
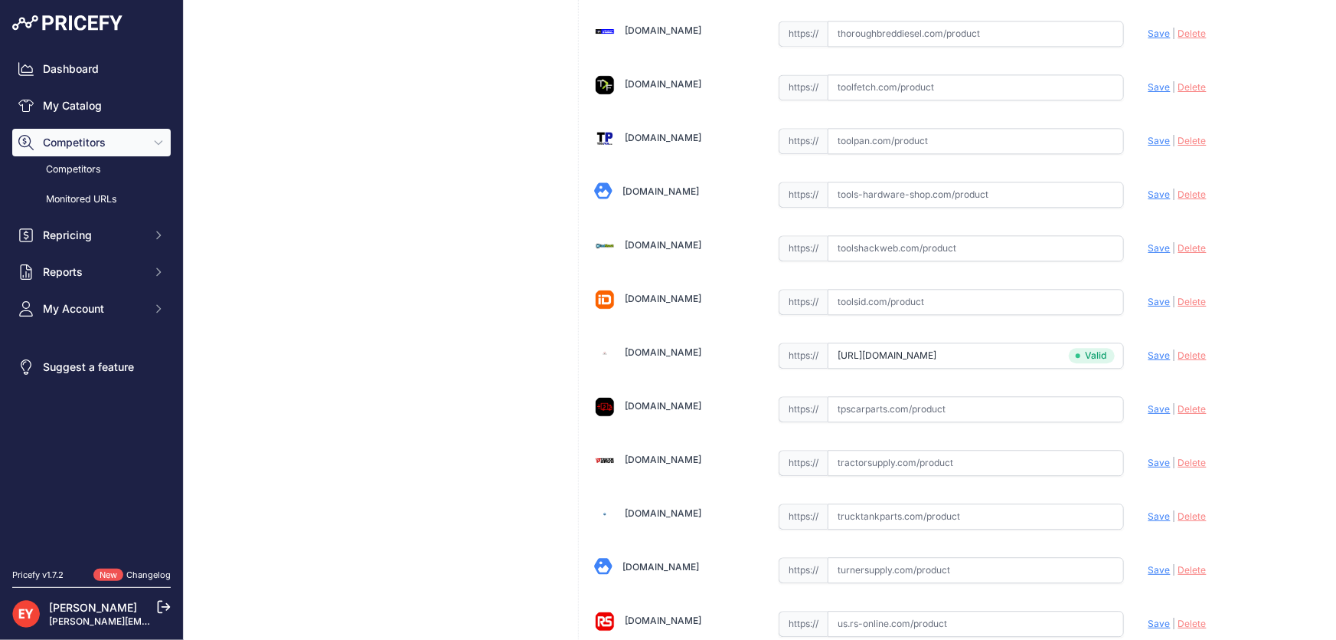
scroll to position [11287, 0]
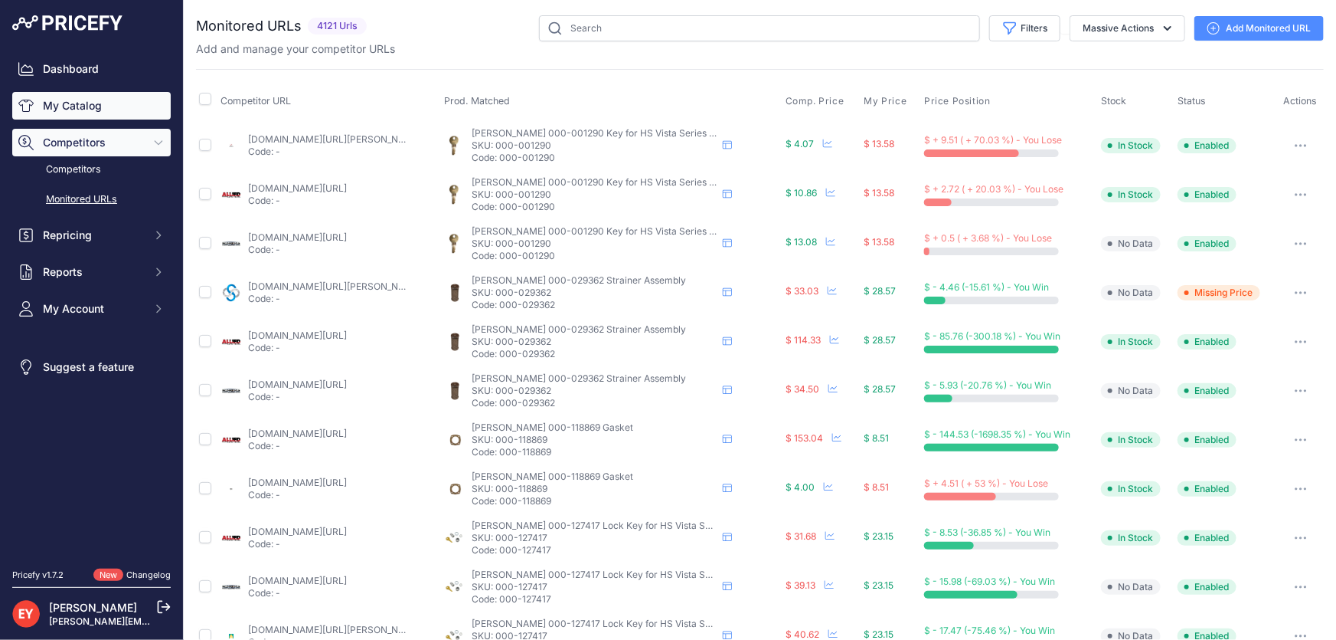
click at [86, 115] on link "My Catalog" at bounding box center [91, 106] width 159 height 28
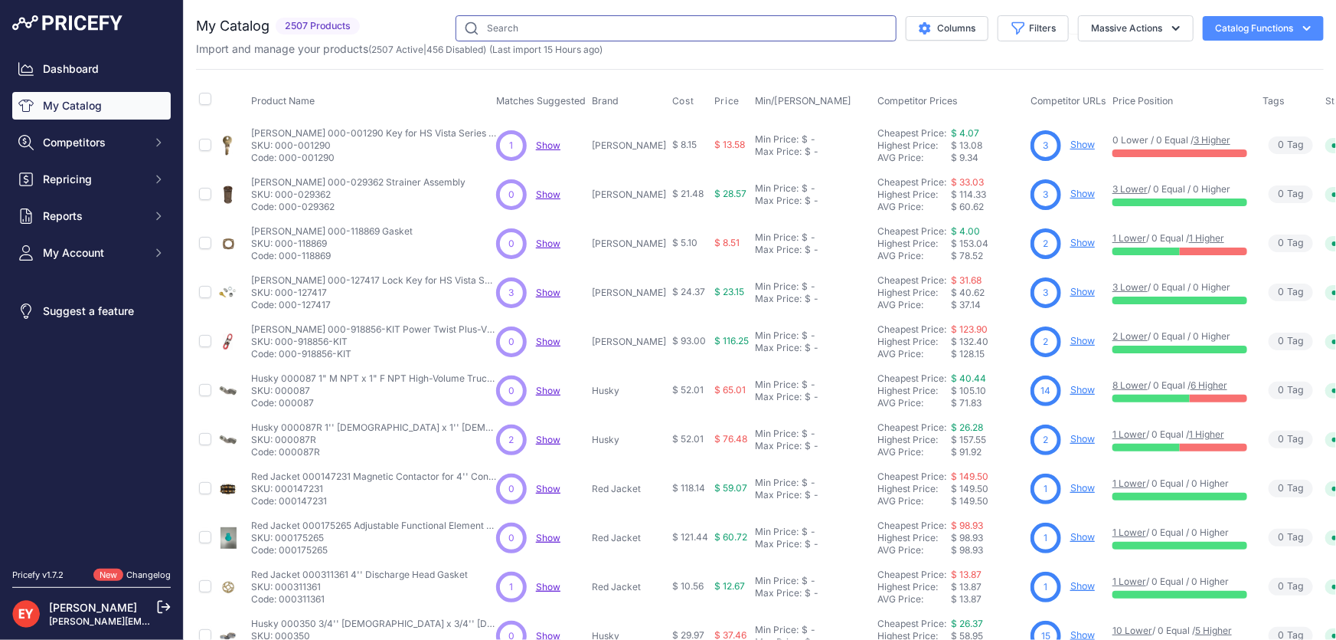
click at [520, 34] on input "text" at bounding box center [676, 28] width 441 height 26
paste input "123507-1"
type input "123507-1"
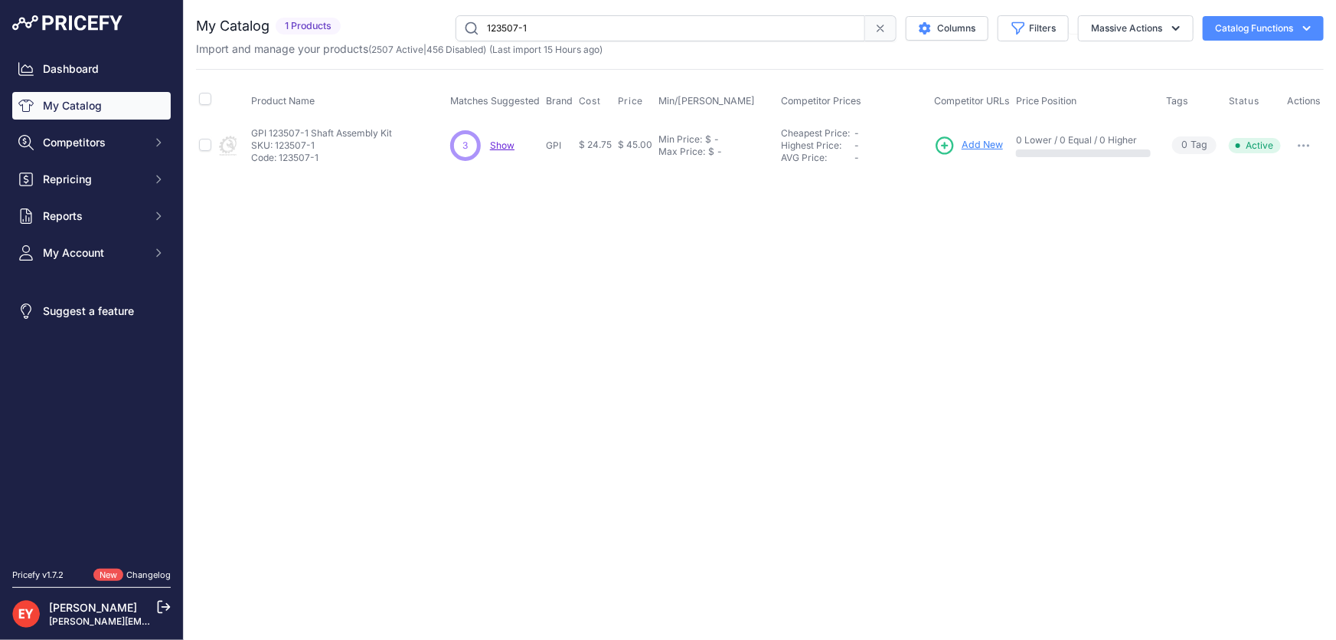
click at [974, 141] on span "Add New" at bounding box center [982, 145] width 41 height 15
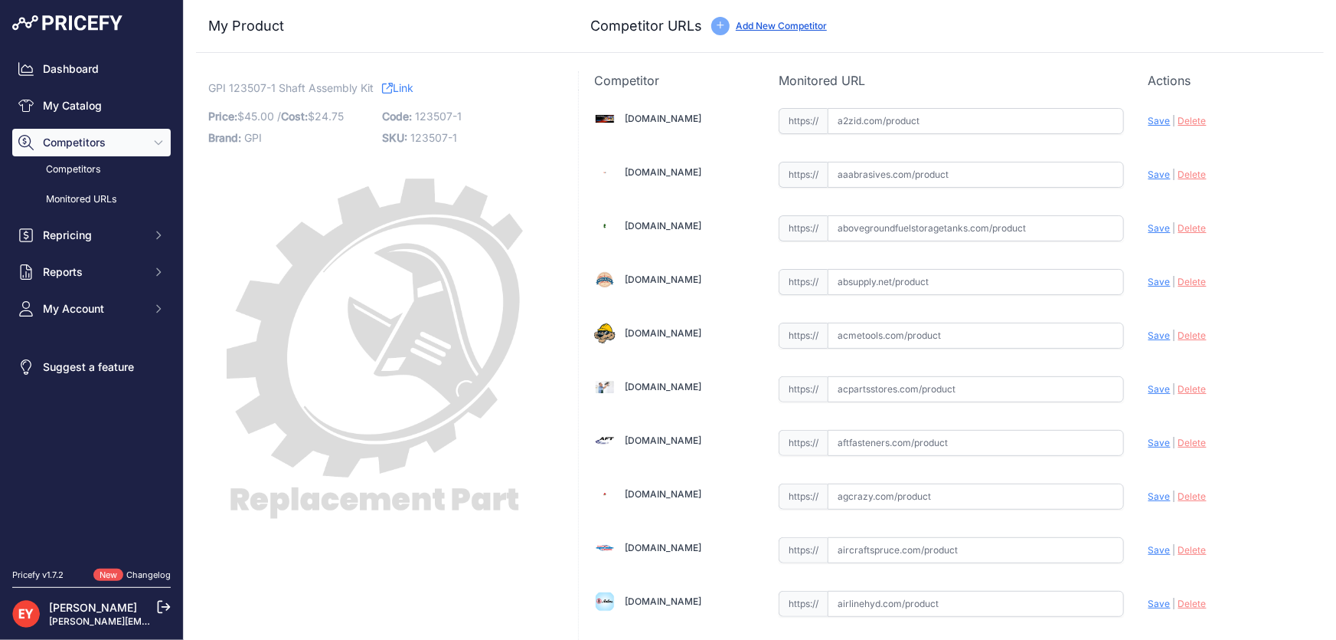
scroll to position [10532, 0]
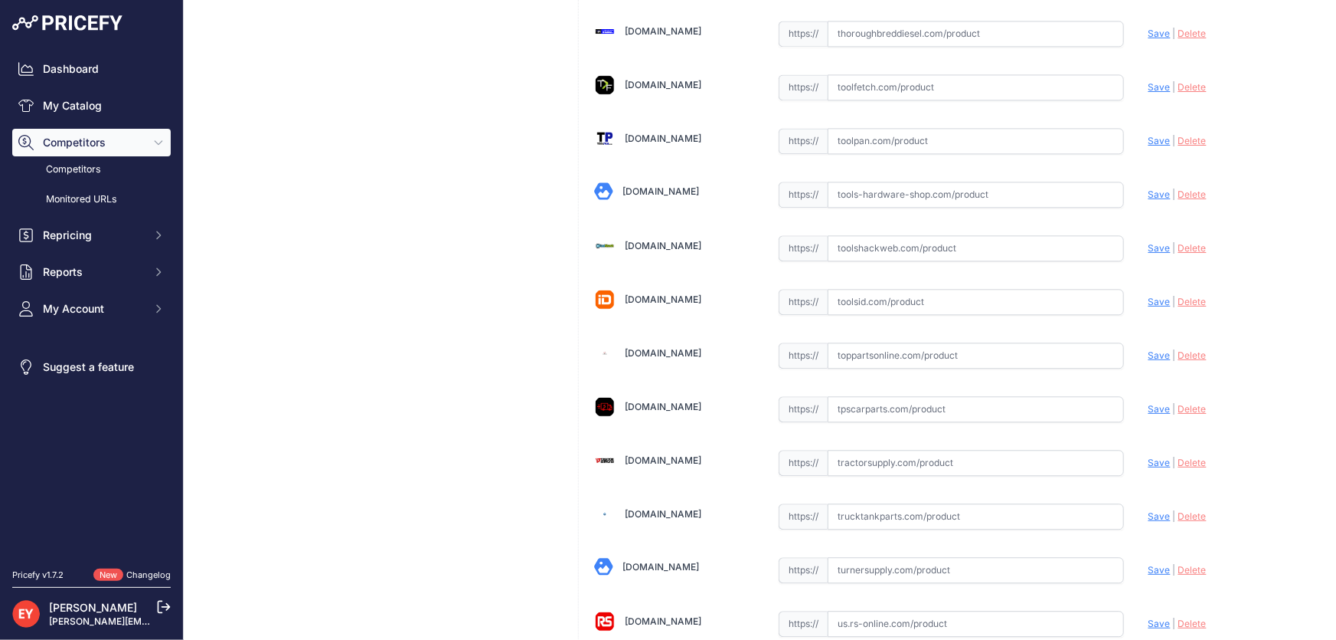
click at [873, 342] on input "text" at bounding box center [976, 355] width 296 height 26
paste input "[URL][DOMAIN_NAME]"
click at [1149, 349] on span "Save" at bounding box center [1160, 354] width 22 height 11
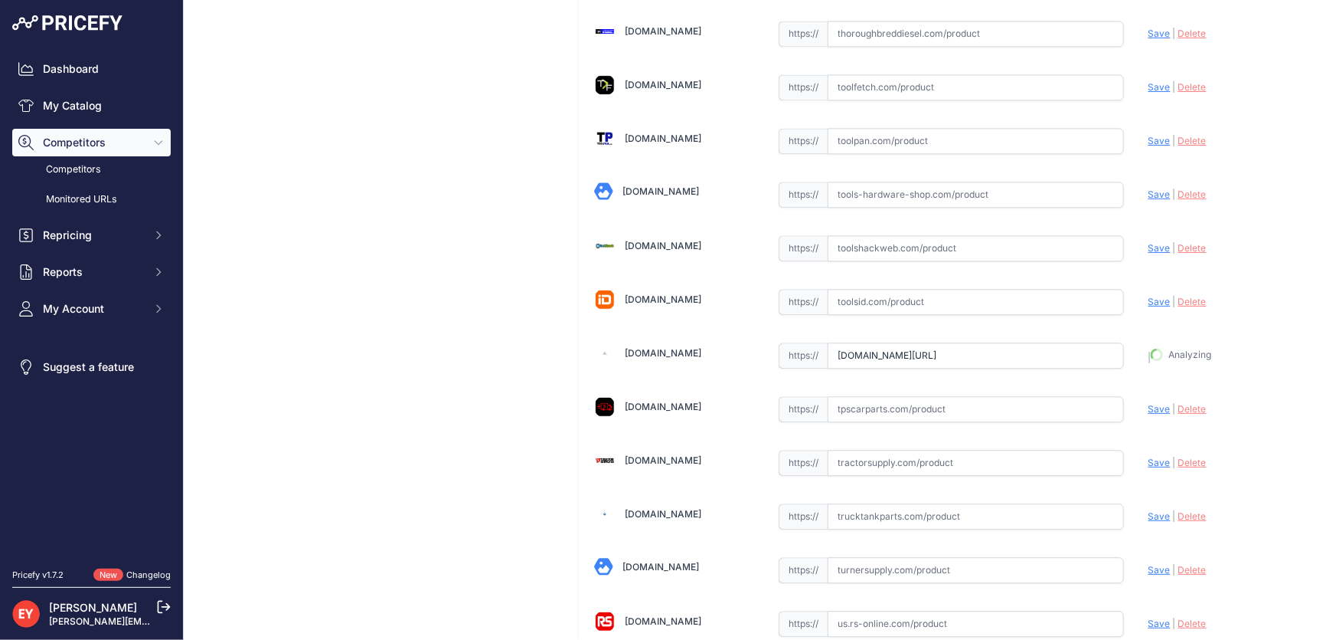
type input "[URL][DOMAIN_NAME]"
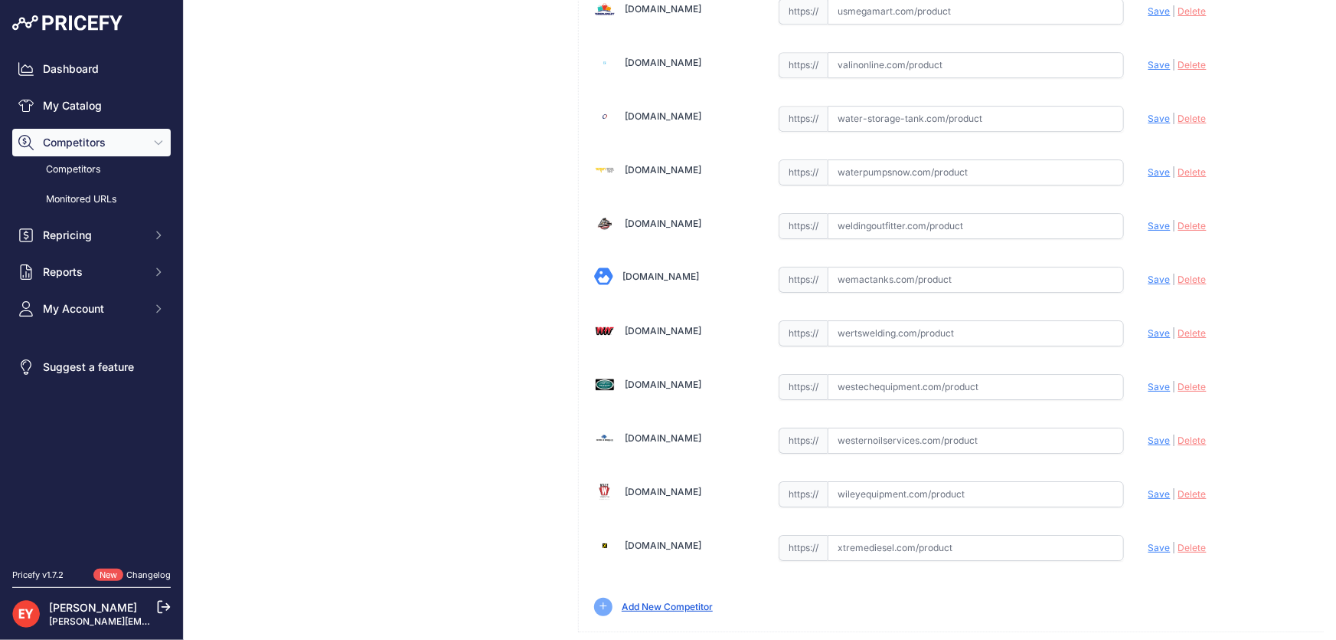
click at [855, 374] on input "text" at bounding box center [976, 387] width 296 height 26
paste input "[URL][DOMAIN_NAME]"
click at [1152, 381] on span "Save" at bounding box center [1160, 386] width 22 height 11
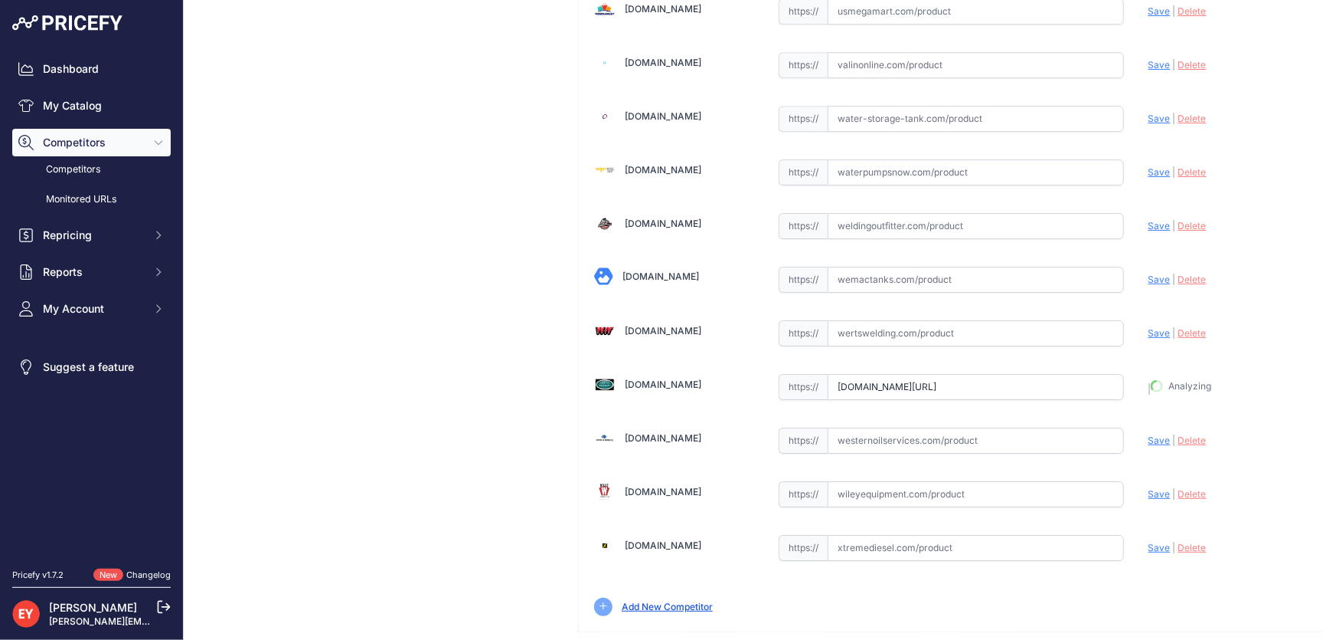
type input "[URL][DOMAIN_NAME]"
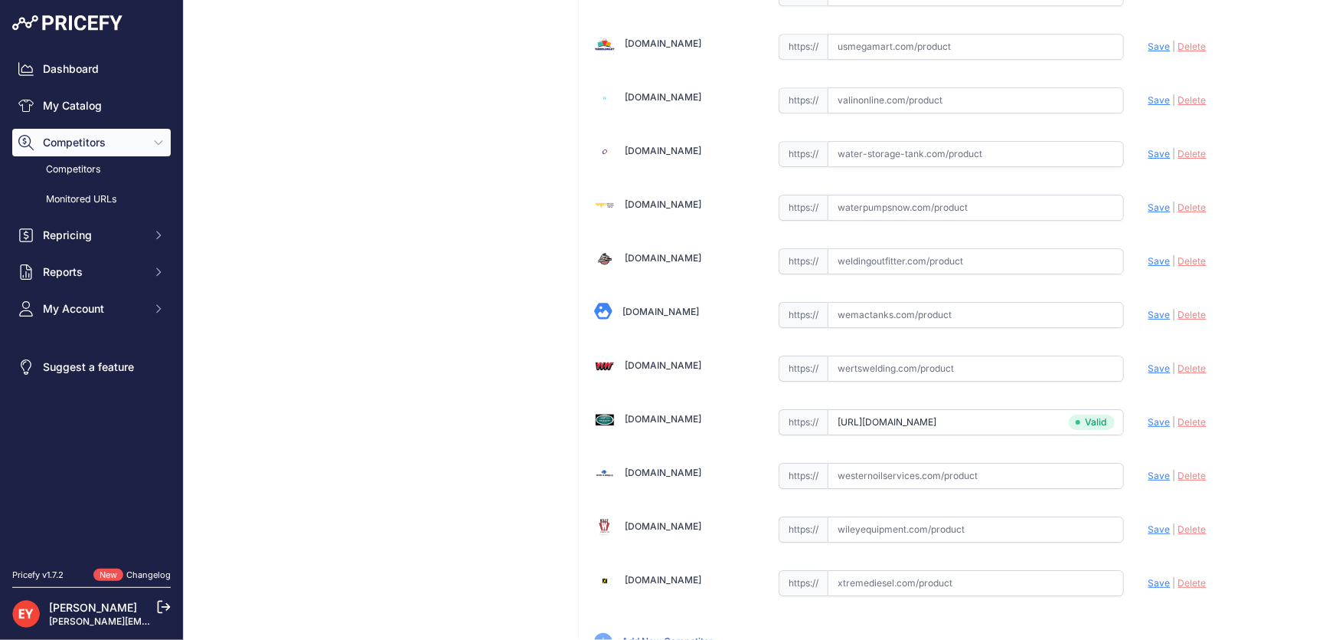
scroll to position [11286, 0]
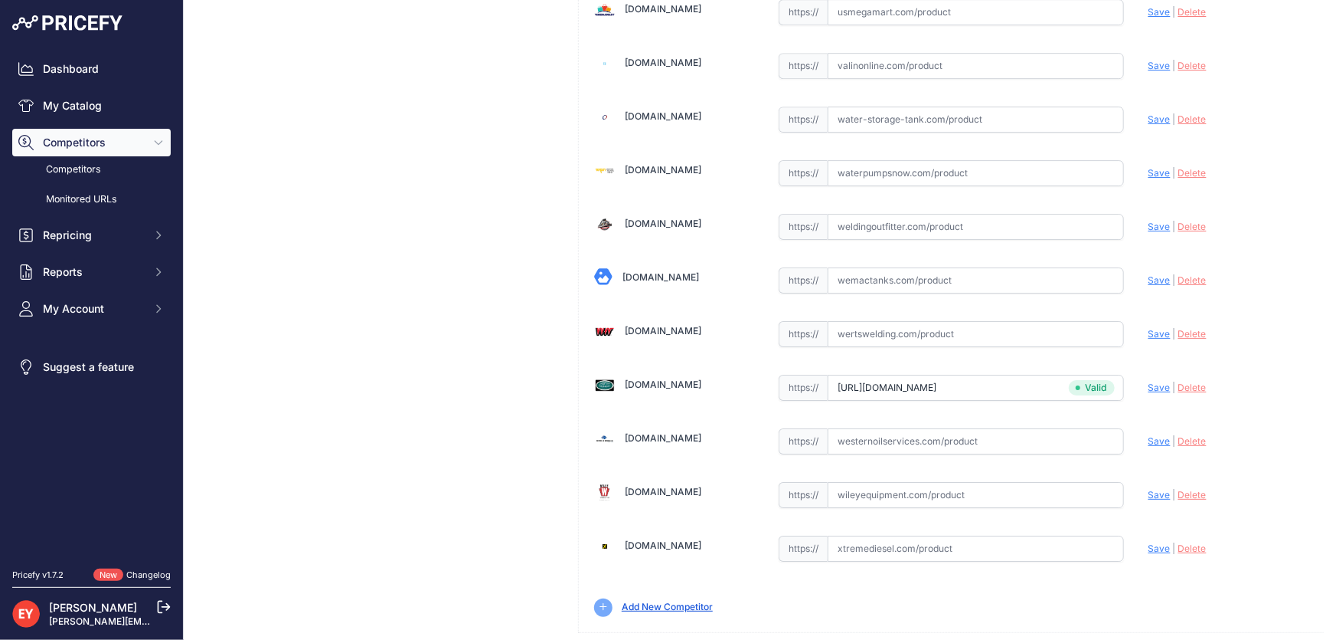
drag, startPoint x: 1243, startPoint y: 620, endPoint x: 1236, endPoint y: 327, distance: 292.6
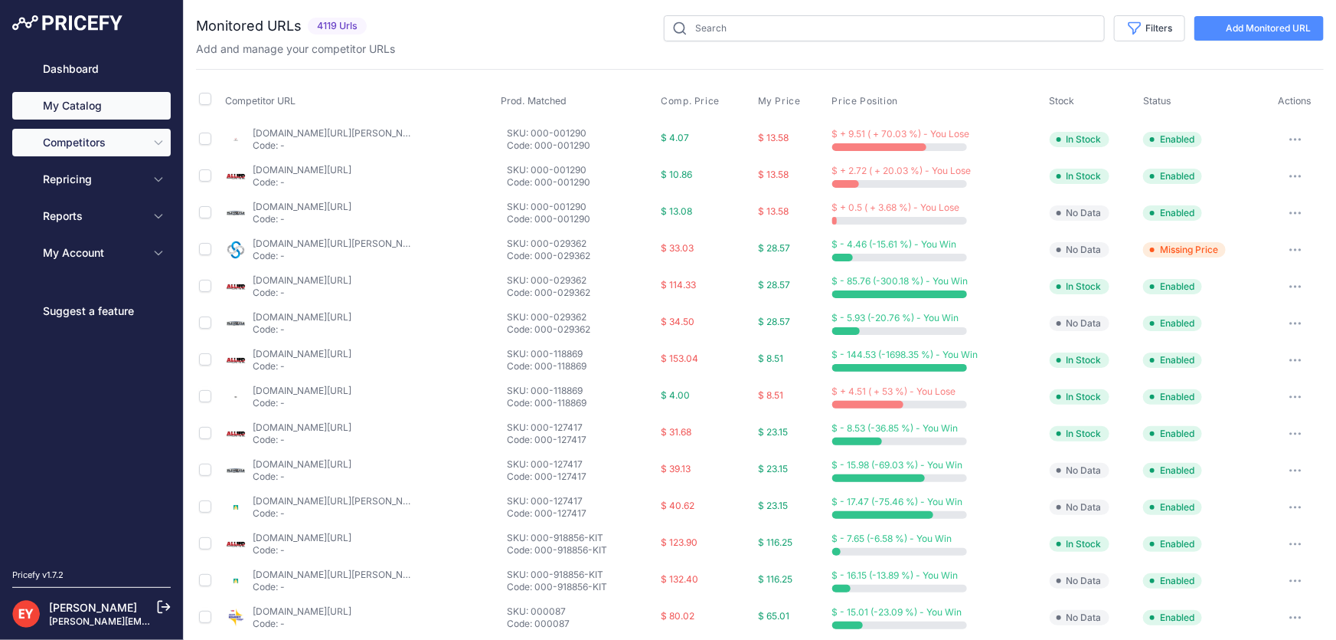
click at [131, 105] on link "My Catalog" at bounding box center [91, 106] width 159 height 28
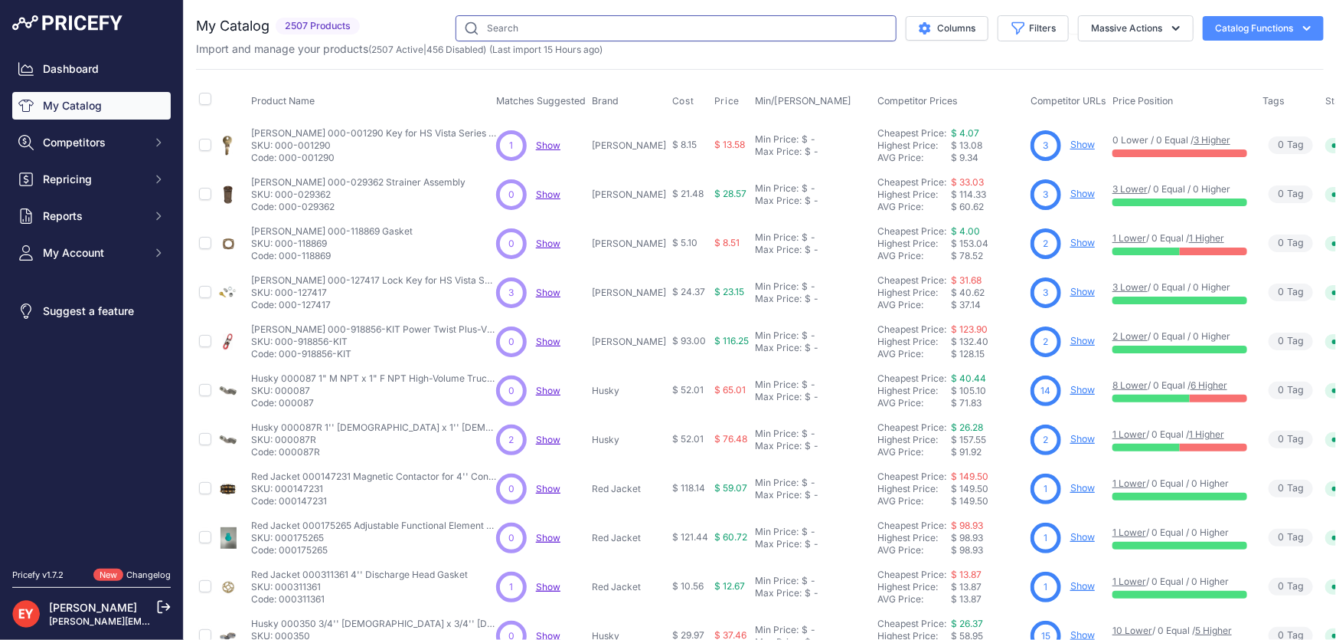
click at [550, 28] on input "text" at bounding box center [676, 28] width 441 height 26
paste input "123012-1"
type input "123012-1"
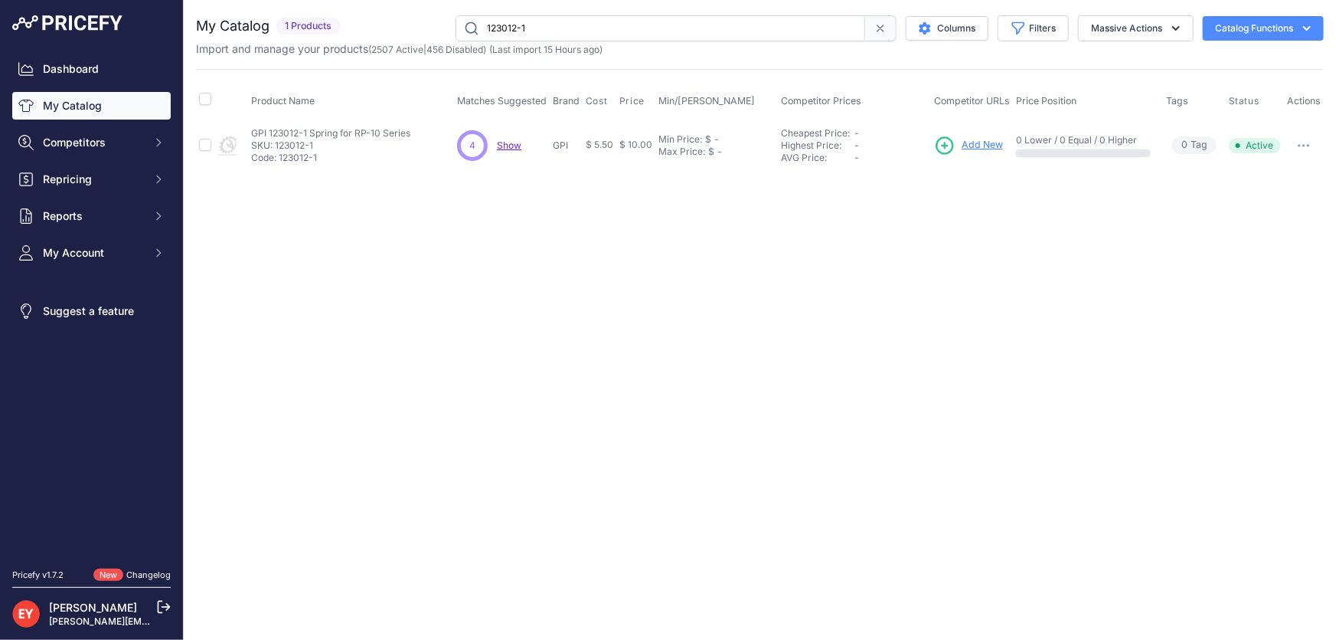
click at [971, 139] on span "Add New" at bounding box center [982, 145] width 41 height 15
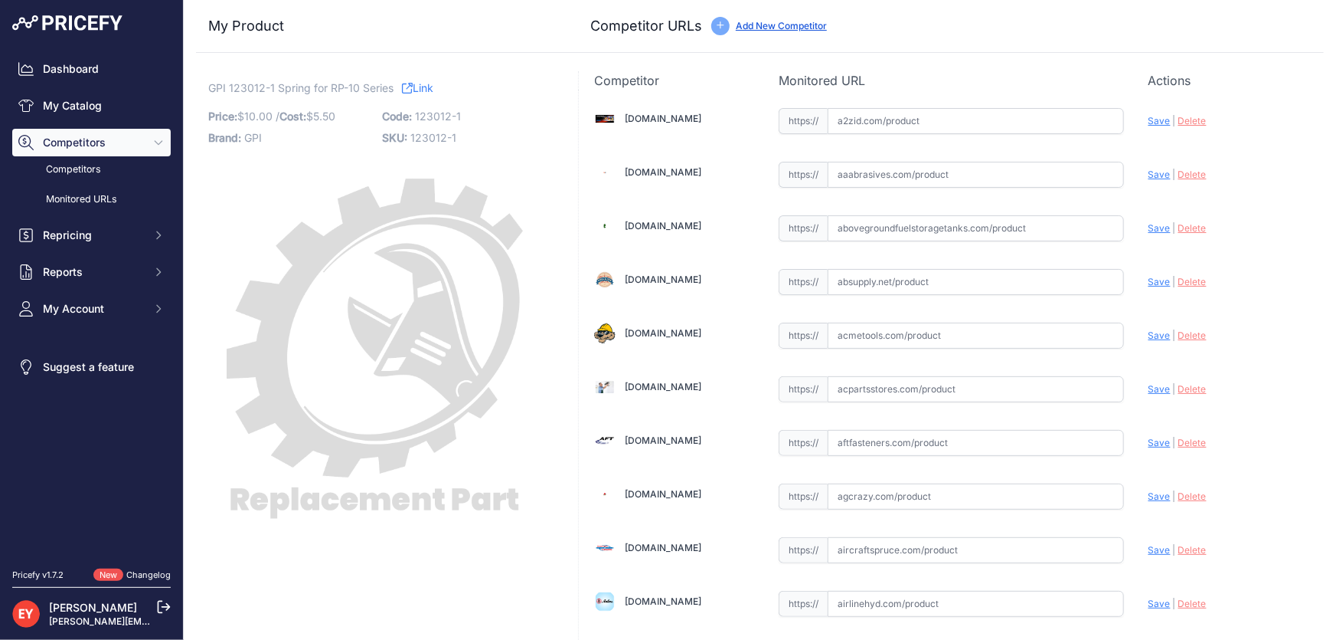
scroll to position [10532, 0]
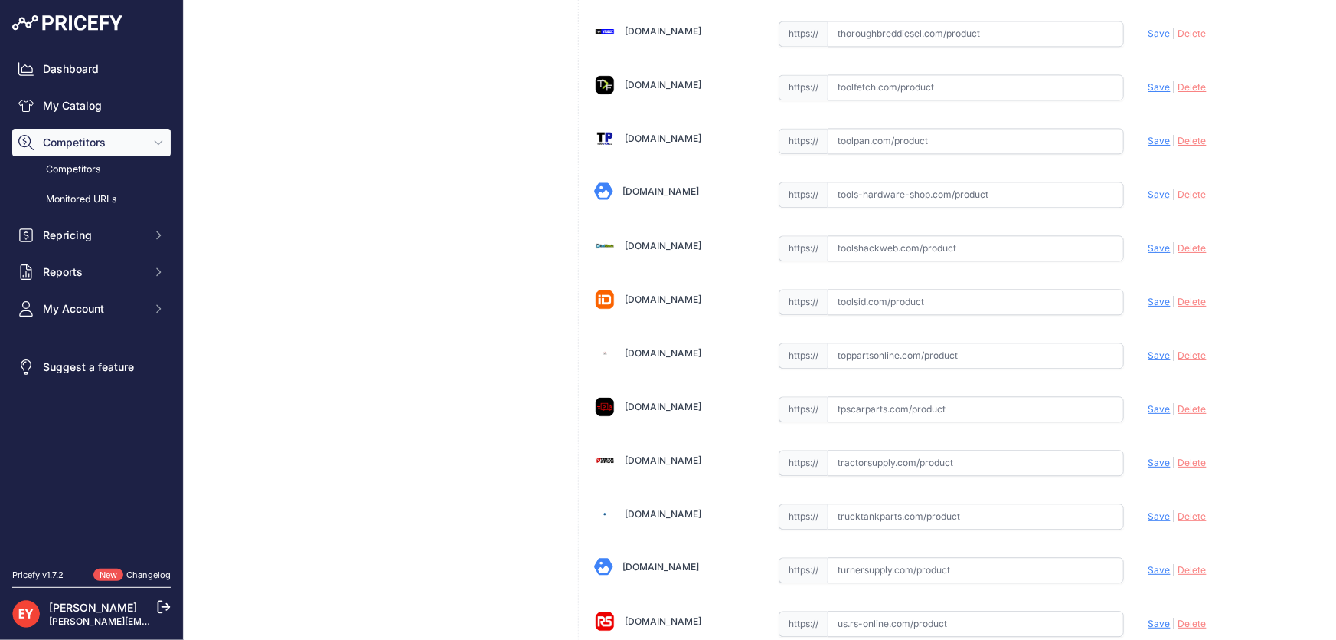
click at [840, 342] on input "text" at bounding box center [976, 355] width 296 height 26
paste input "[URL][DOMAIN_NAME]"
click at [1149, 349] on span "Save" at bounding box center [1160, 354] width 22 height 11
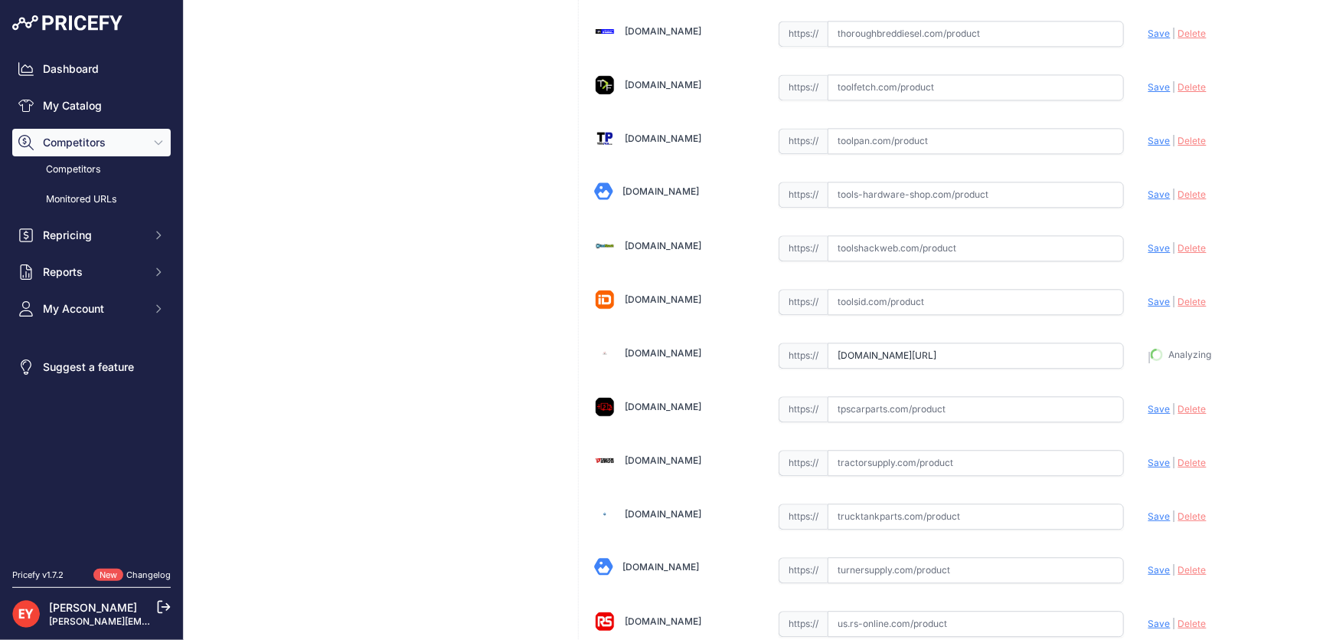
type input "[URL][DOMAIN_NAME]"
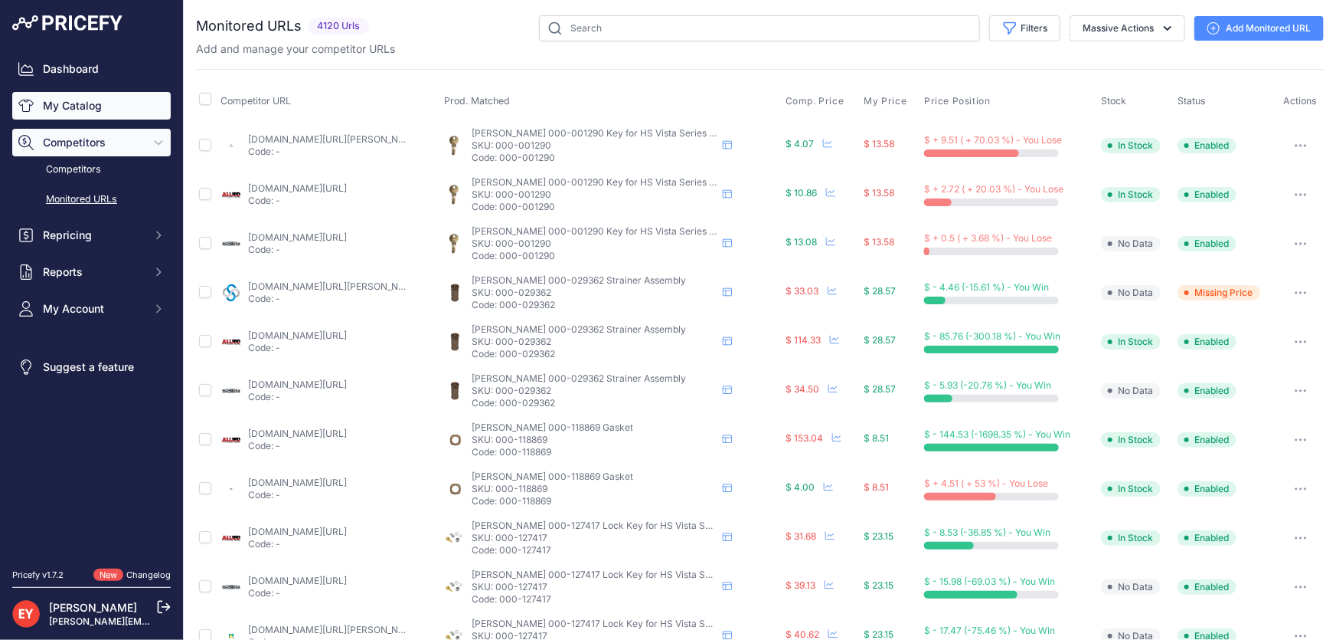
click at [122, 108] on link "My Catalog" at bounding box center [91, 106] width 159 height 28
